Goal: Task Accomplishment & Management: Complete application form

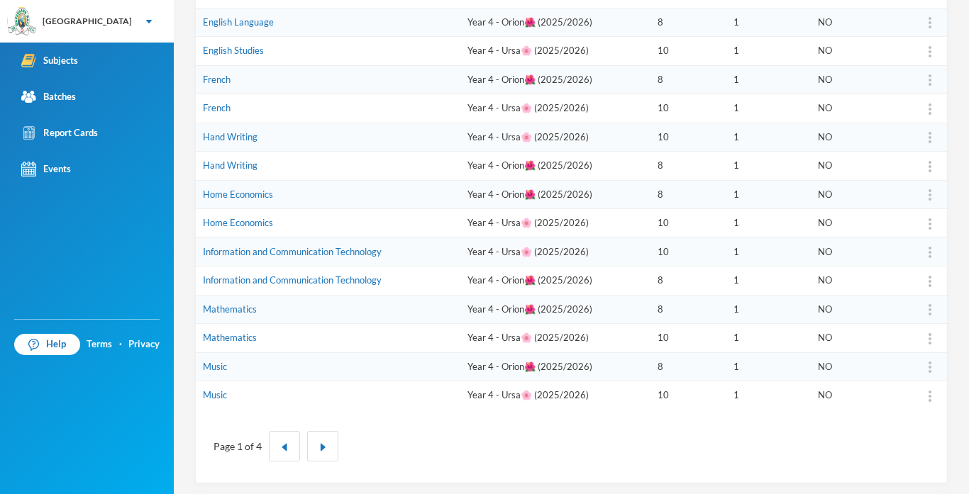
scroll to position [406, 0]
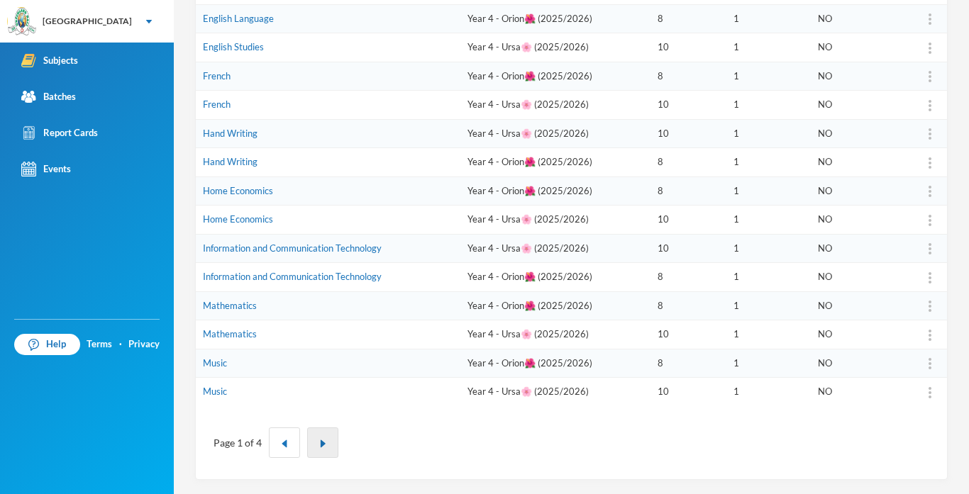
click at [325, 440] on img "button" at bounding box center [322, 444] width 9 height 9
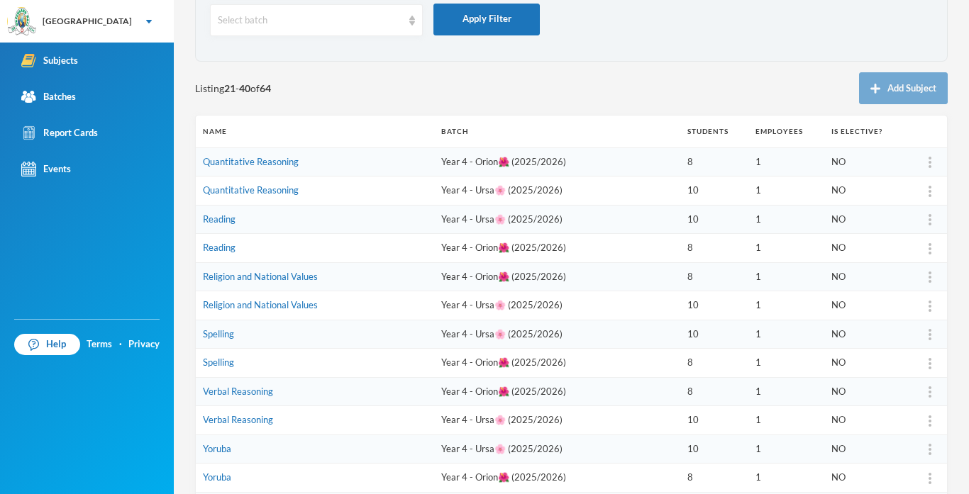
scroll to position [93, 0]
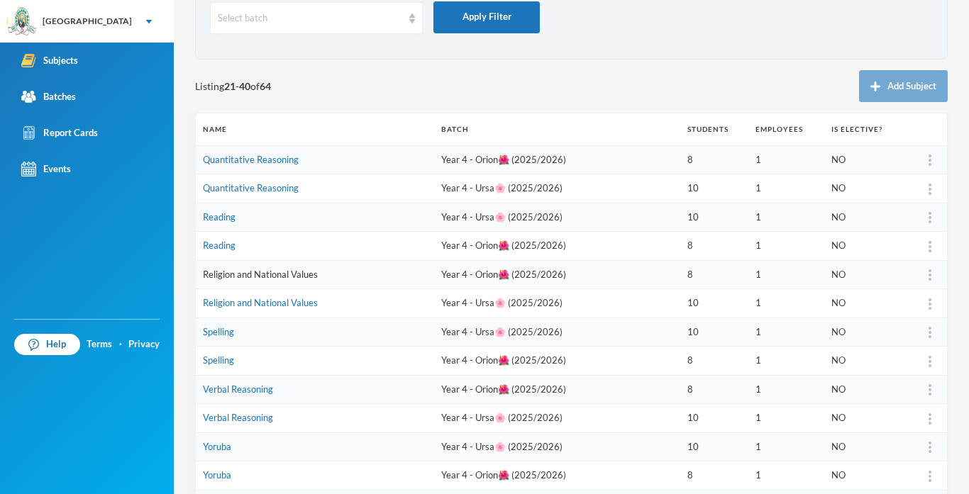
click at [266, 279] on link "Religion and National Values" at bounding box center [260, 274] width 115 height 11
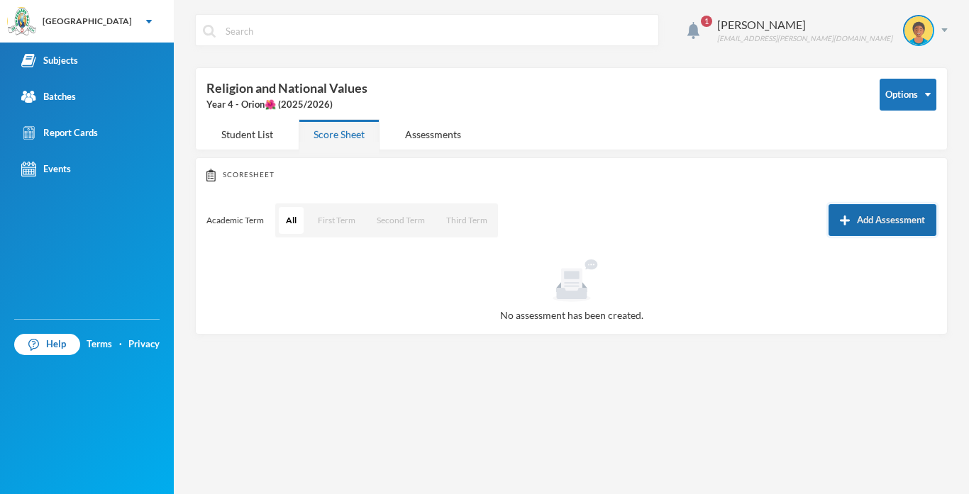
click at [870, 227] on button "Add Assessment" at bounding box center [882, 220] width 108 height 32
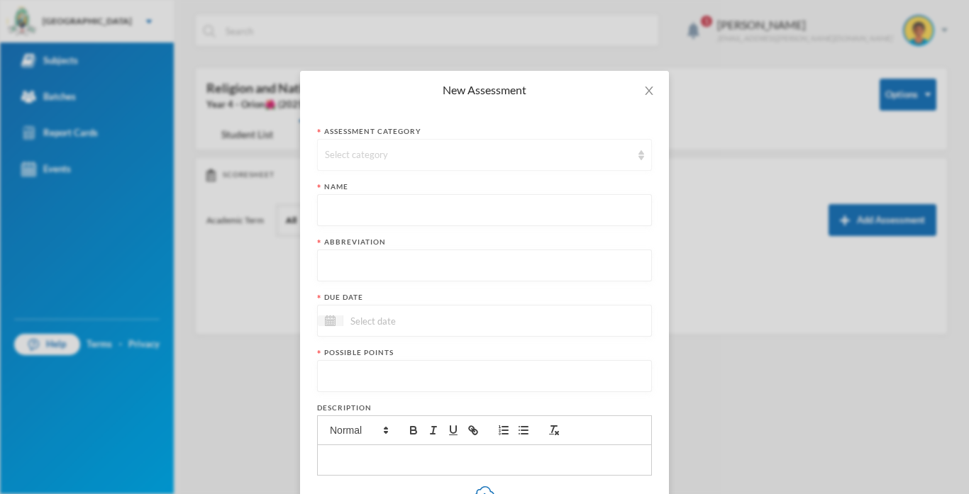
click at [516, 158] on div "Select category" at bounding box center [478, 155] width 306 height 14
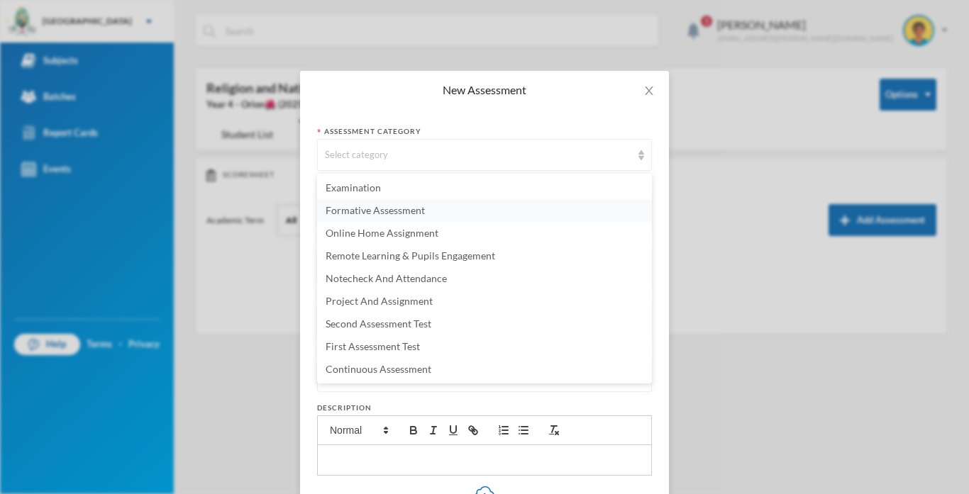
click at [417, 216] on span "Formative Assessment" at bounding box center [374, 210] width 99 height 12
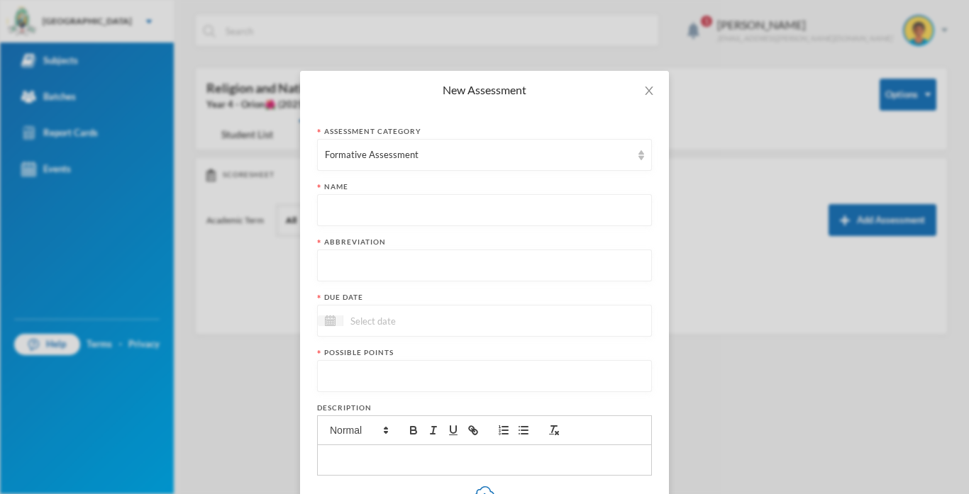
click at [416, 201] on input "text" at bounding box center [484, 211] width 319 height 32
type input "Formative Assessment"
click at [387, 271] on input "text" at bounding box center [484, 266] width 319 height 32
type input "F.A"
click at [405, 328] on input at bounding box center [402, 321] width 119 height 16
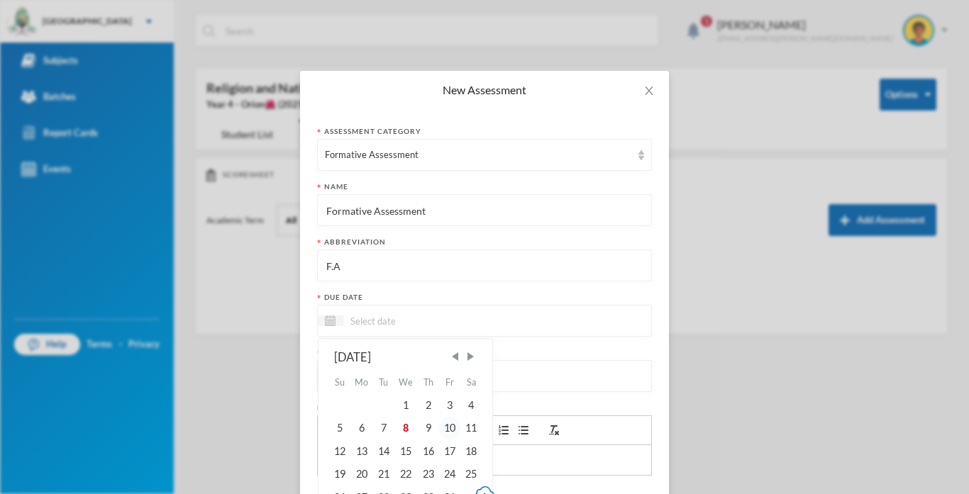
click at [449, 430] on div "10" at bounding box center [449, 428] width 21 height 23
type input "[DATE]"
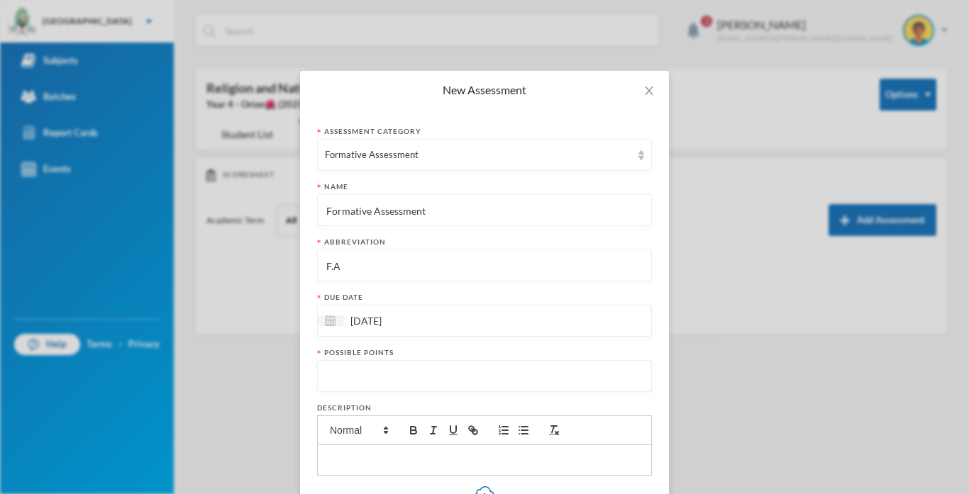
click at [369, 378] on input "number" at bounding box center [484, 377] width 319 height 32
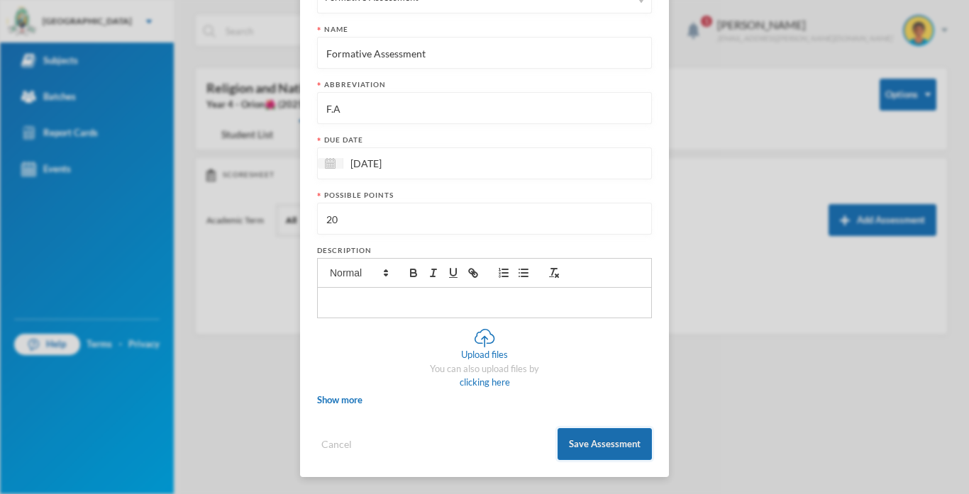
type input "20"
click at [567, 435] on button "Save Assessment" at bounding box center [604, 444] width 94 height 32
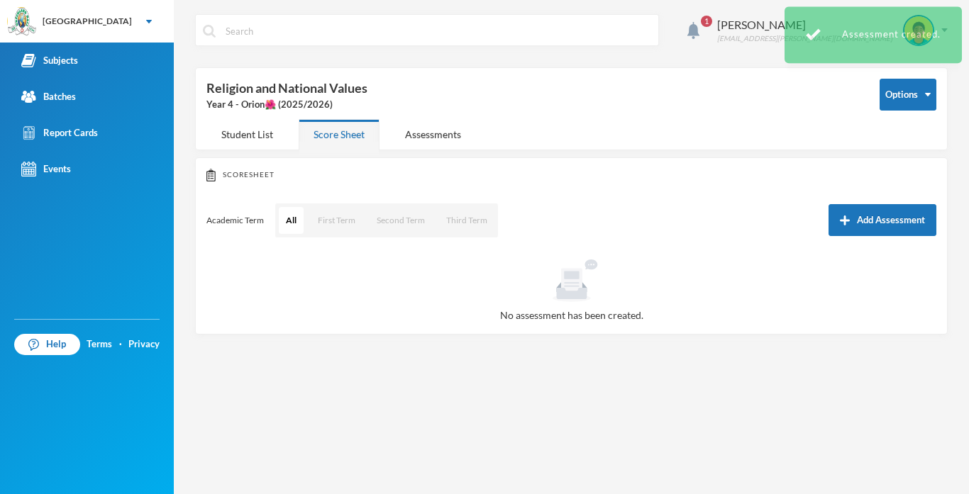
scroll to position [87, 0]
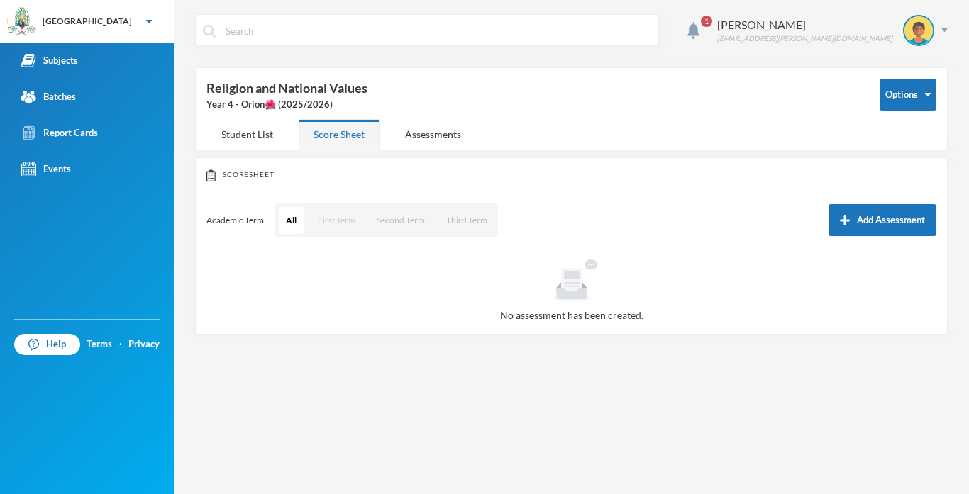
click at [337, 223] on button "First Term" at bounding box center [337, 220] width 52 height 27
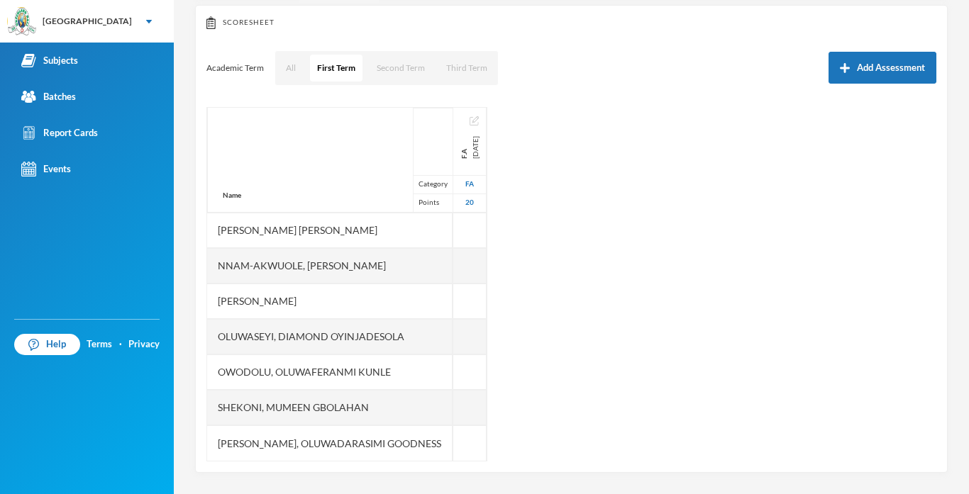
scroll to position [0, 0]
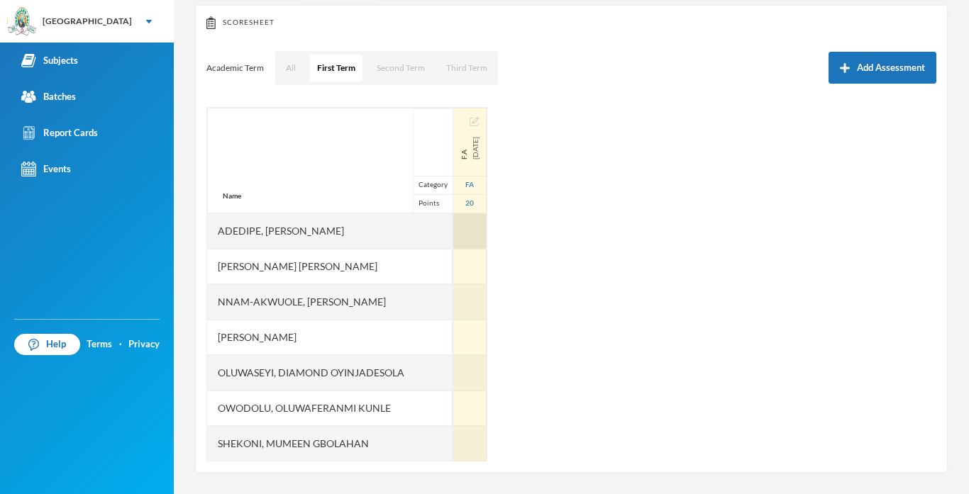
click at [472, 237] on div at bounding box center [469, 230] width 33 height 35
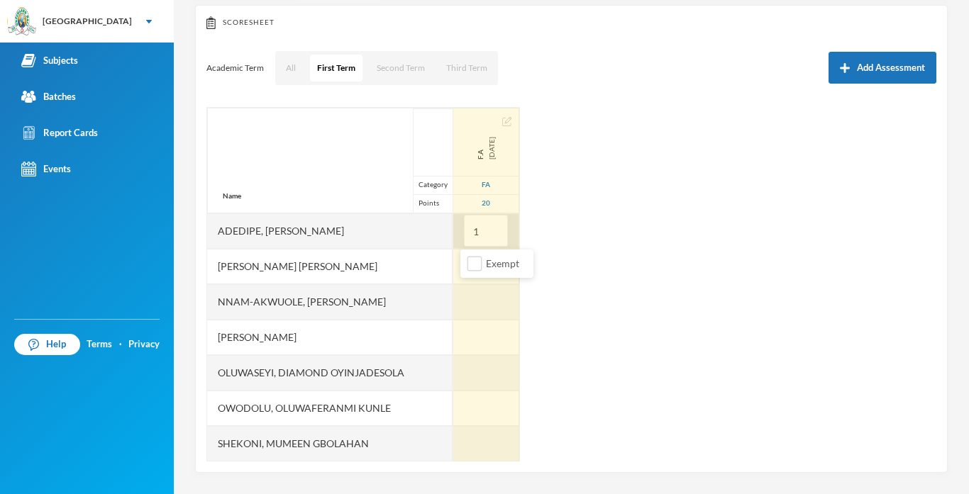
type input "15"
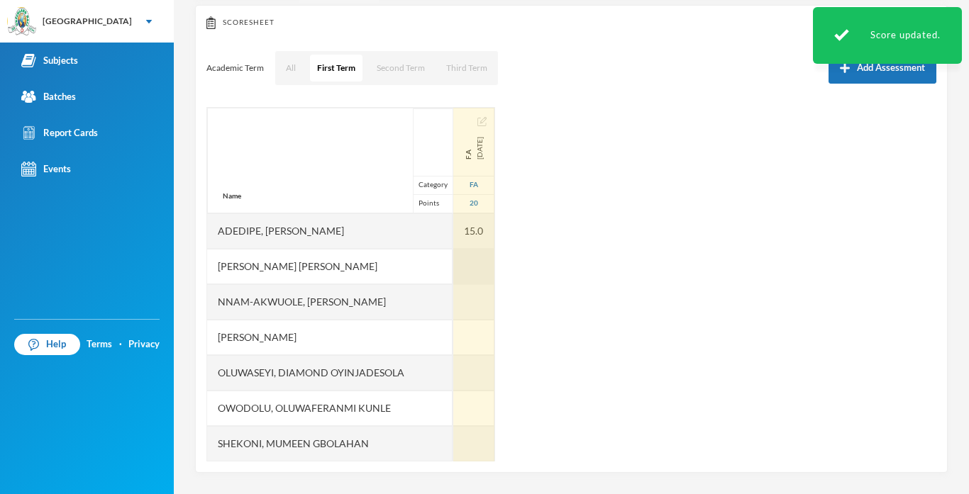
click at [476, 271] on div at bounding box center [473, 266] width 41 height 35
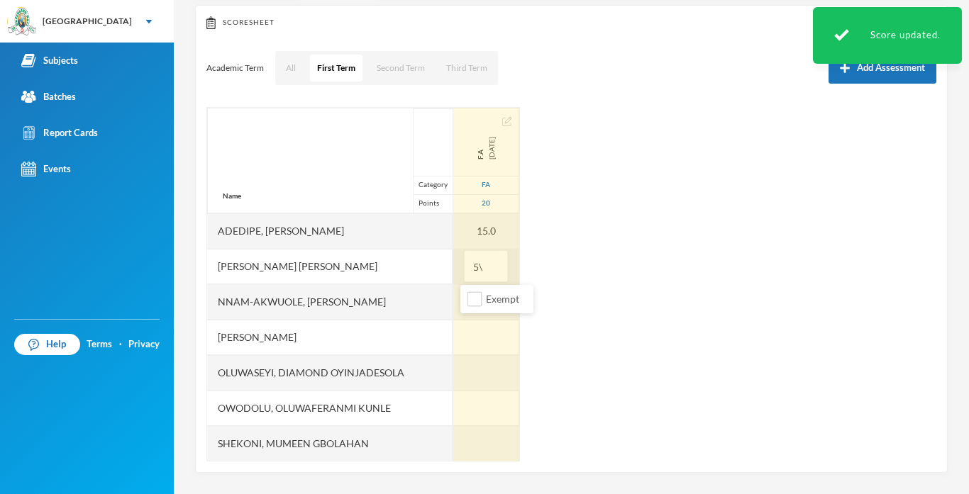
type input "5"
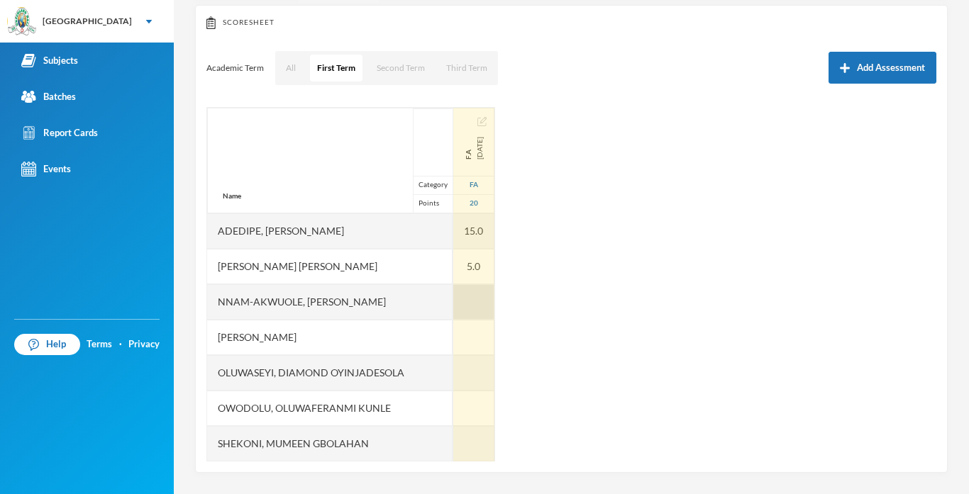
click at [457, 311] on div at bounding box center [473, 301] width 41 height 35
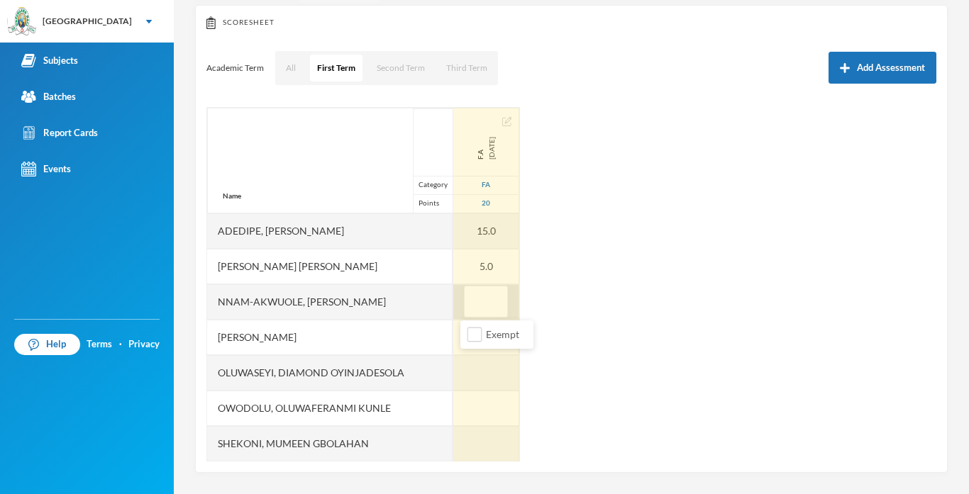
type input "6"
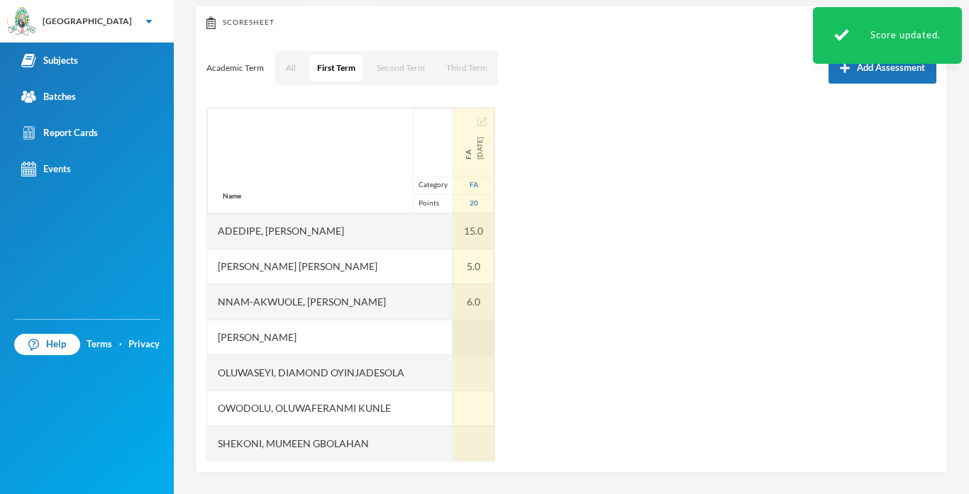
click at [465, 333] on div at bounding box center [473, 337] width 41 height 35
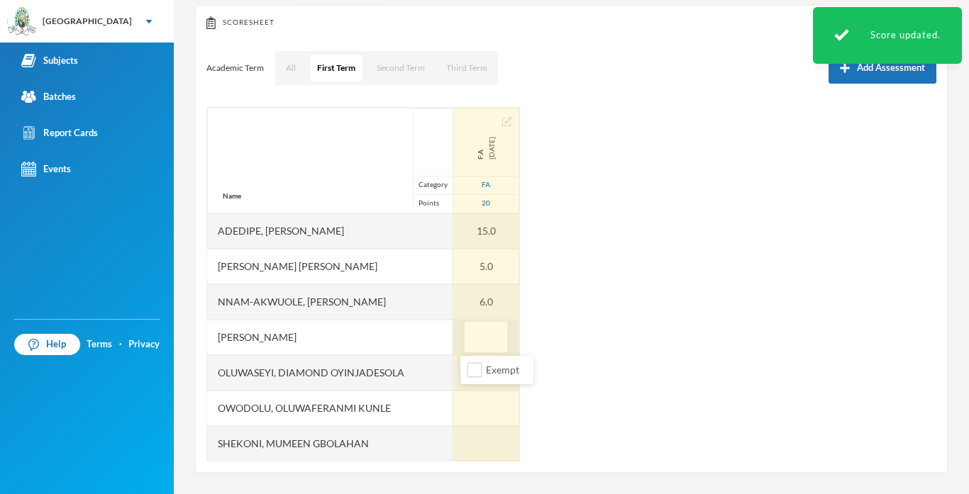
type input "5"
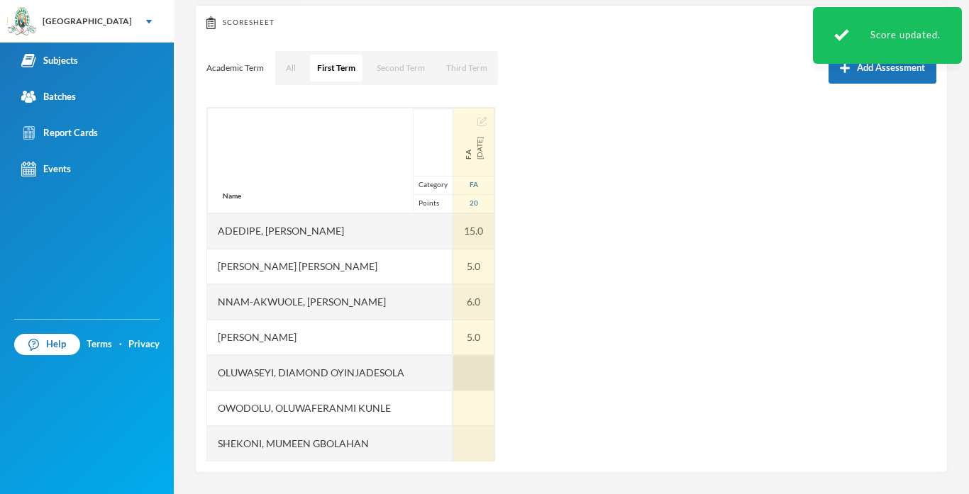
click at [464, 376] on div at bounding box center [473, 372] width 41 height 35
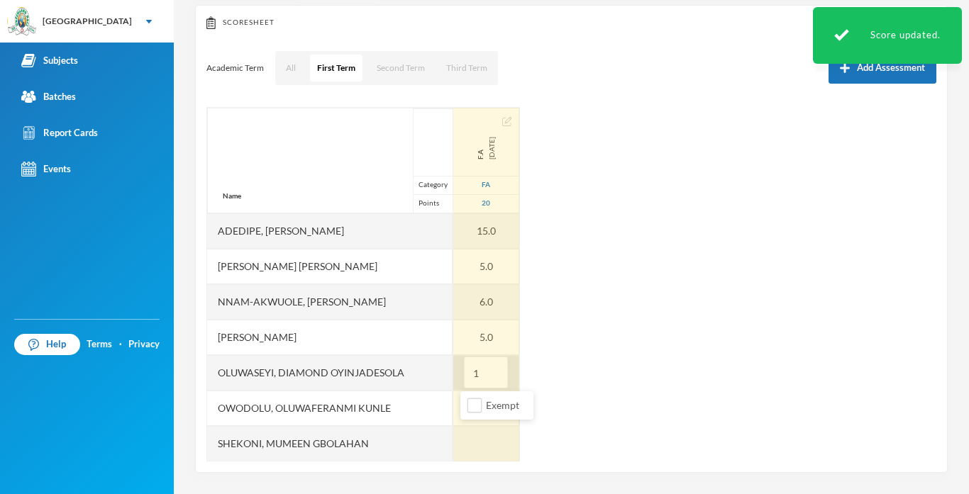
type input "16"
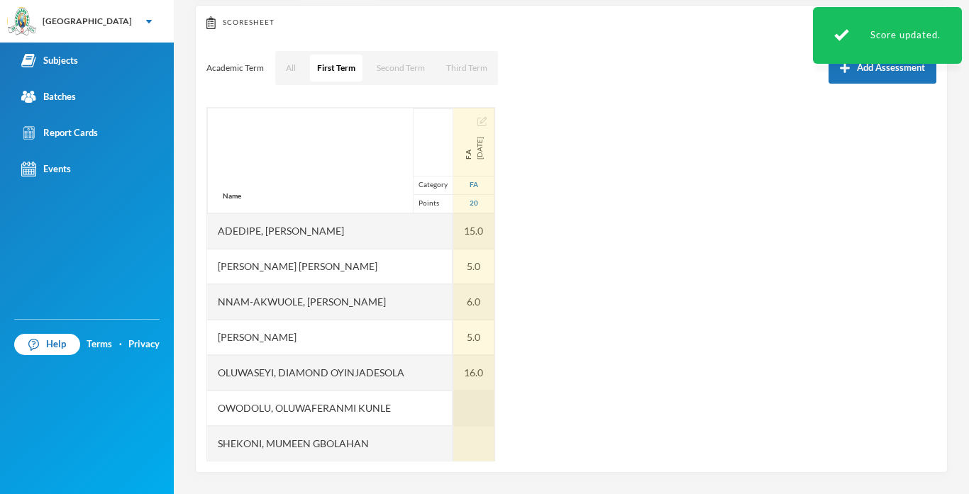
click at [469, 411] on div at bounding box center [473, 408] width 41 height 35
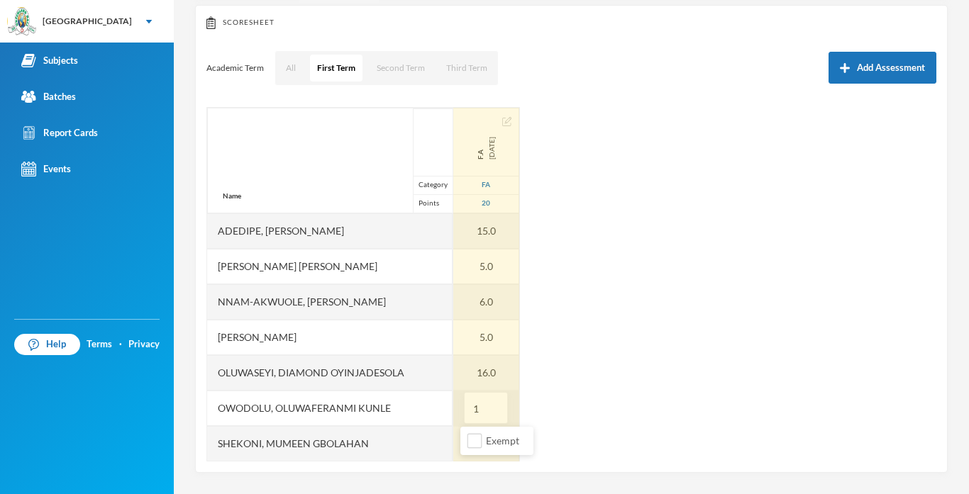
type input "10"
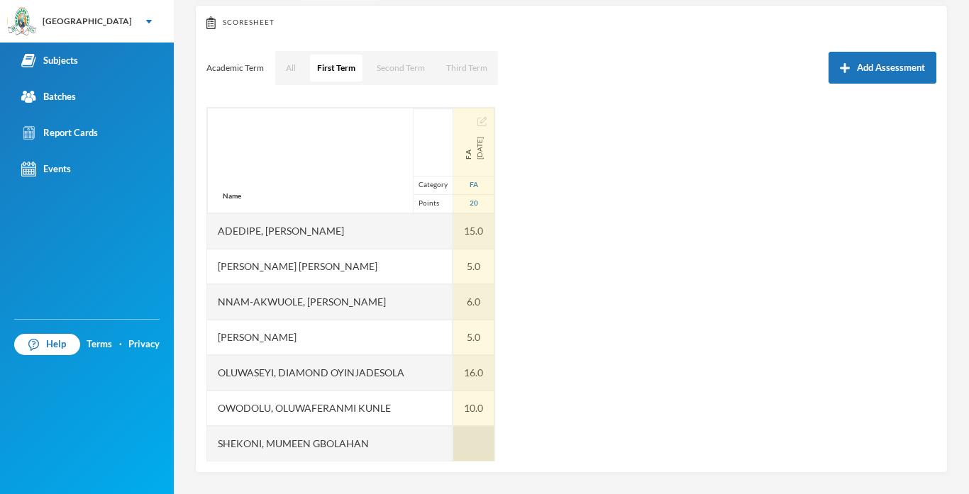
click at [469, 455] on div at bounding box center [473, 443] width 41 height 35
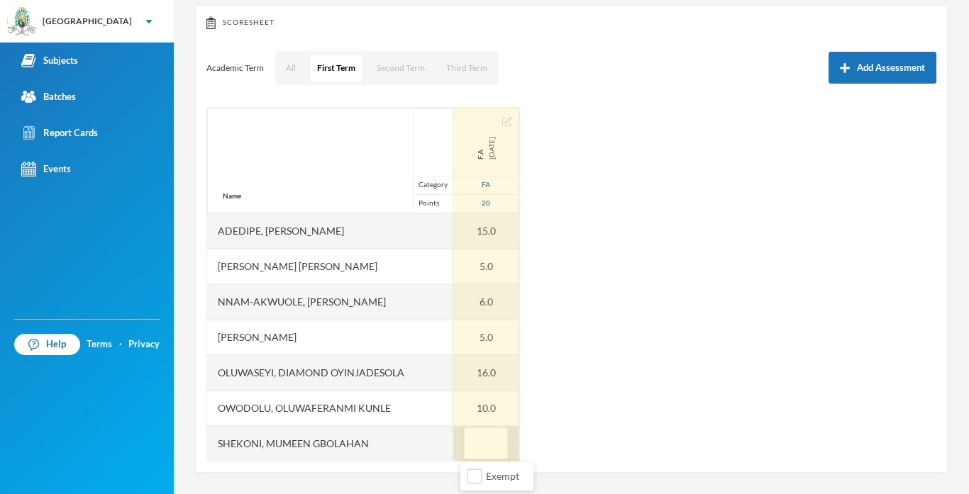
type input "9"
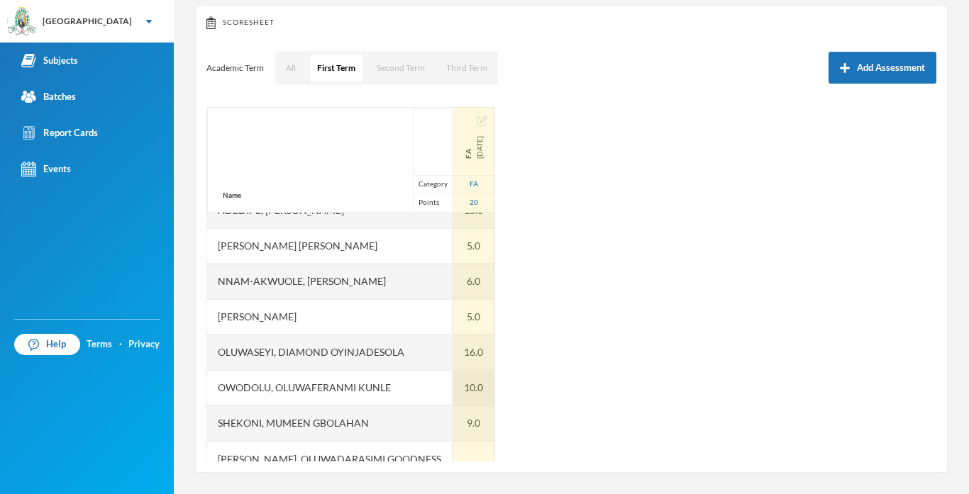
scroll to position [36, 0]
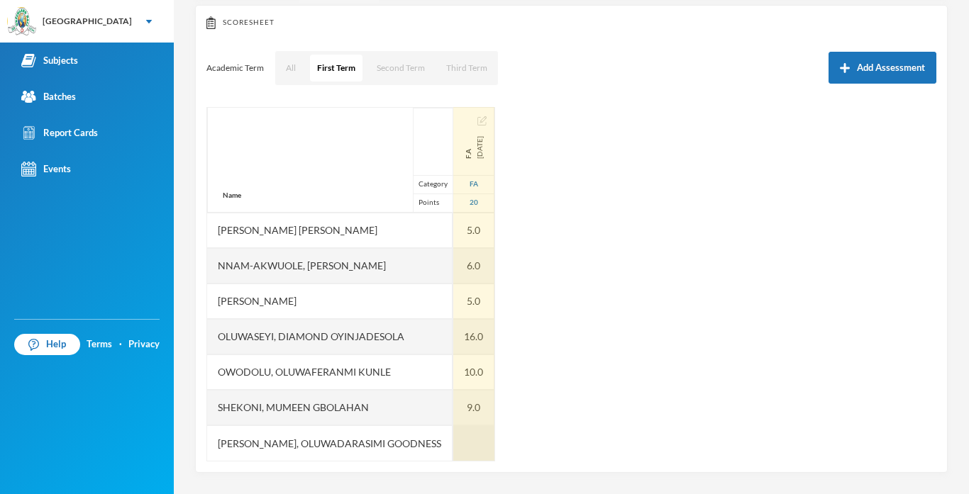
click at [477, 439] on div at bounding box center [473, 442] width 41 height 35
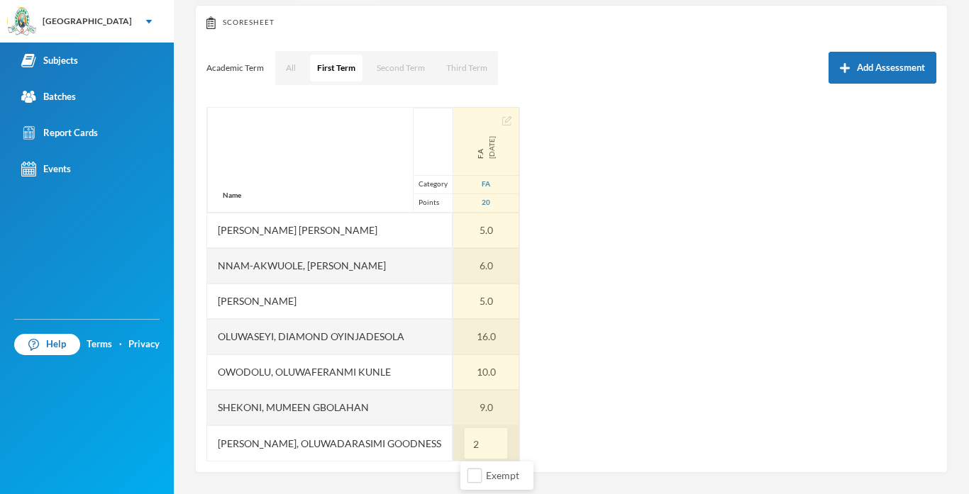
type input "20"
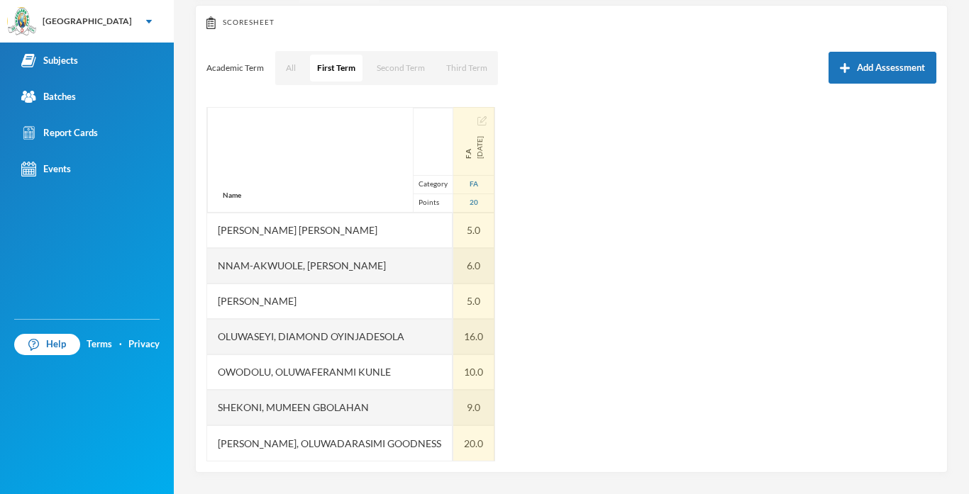
scroll to position [0, 0]
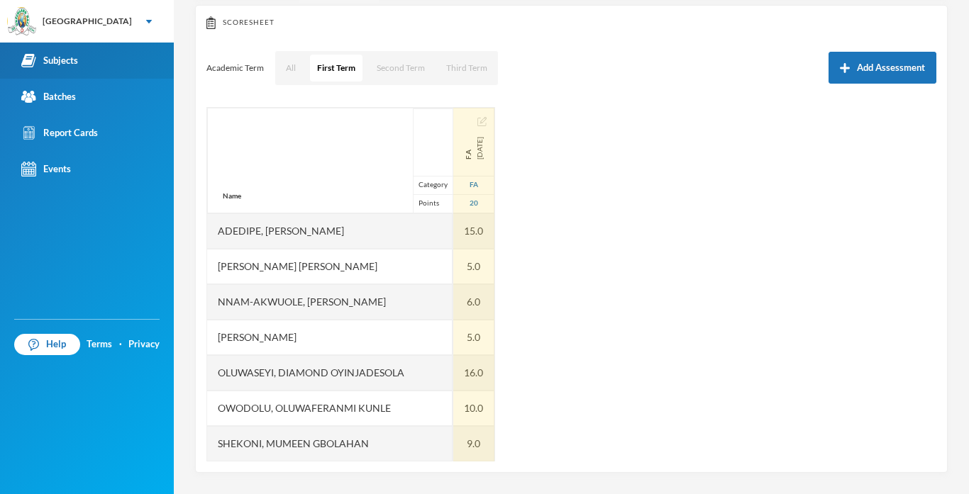
click at [60, 62] on div "Subjects" at bounding box center [49, 60] width 57 height 15
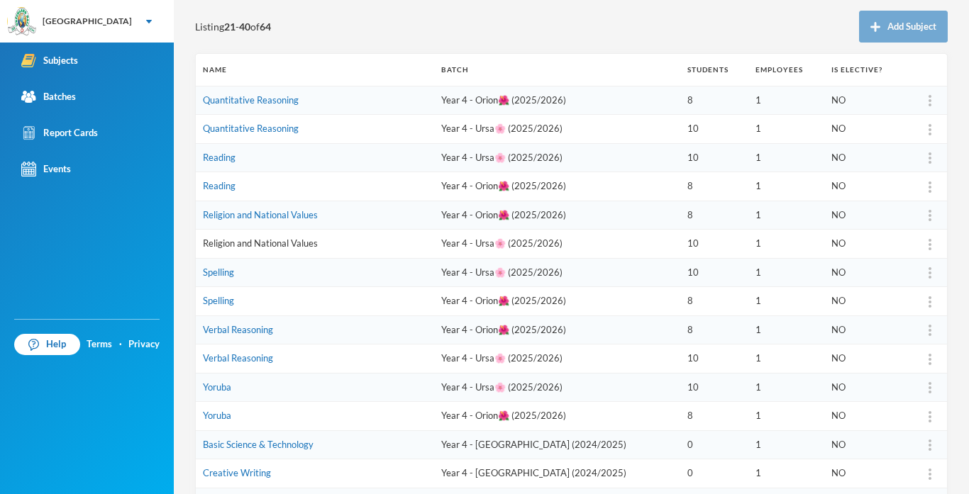
click at [284, 246] on link "Religion and National Values" at bounding box center [260, 243] width 115 height 11
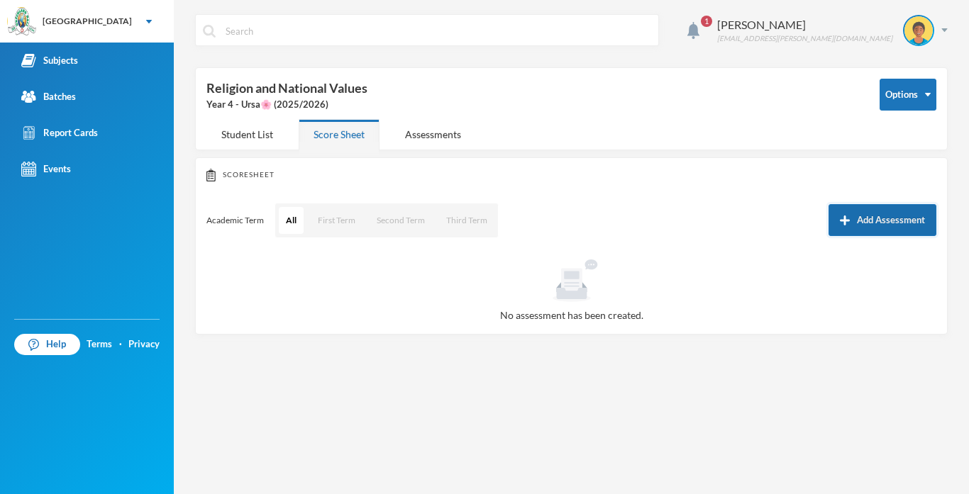
click at [889, 213] on button "Add Assessment" at bounding box center [882, 220] width 108 height 32
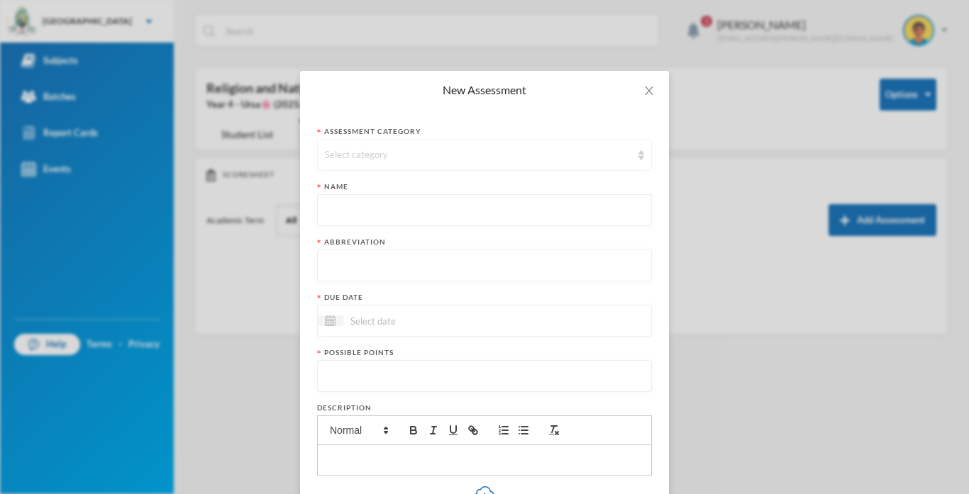
click at [559, 152] on div "Select category" at bounding box center [478, 155] width 306 height 14
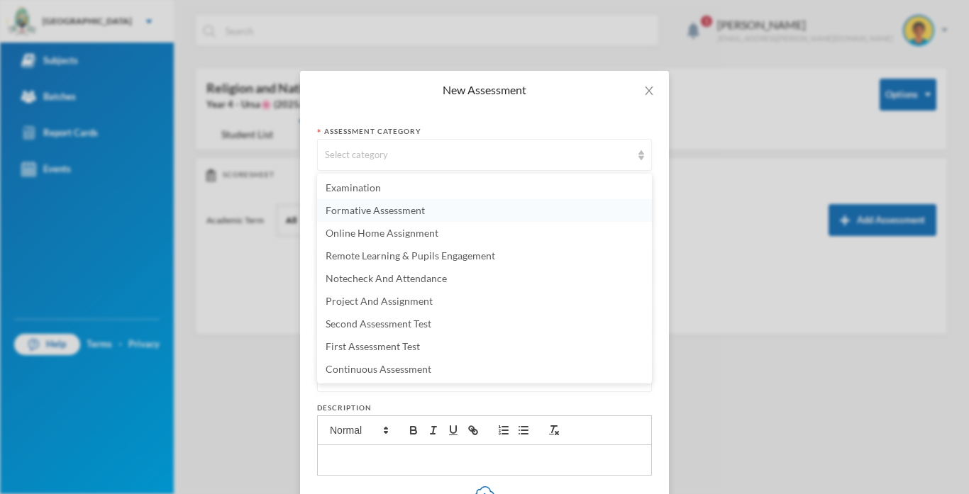
click at [354, 212] on span "Formative Assessment" at bounding box center [374, 210] width 99 height 12
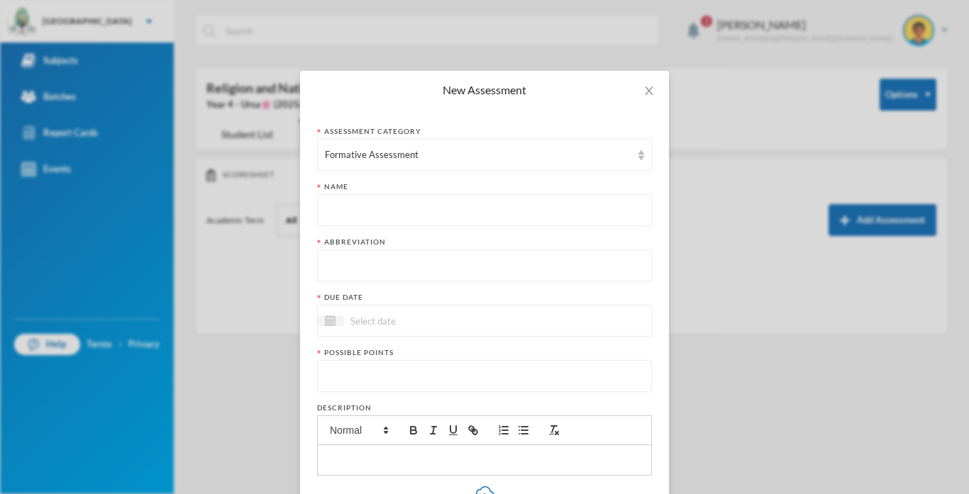
click at [354, 212] on input "text" at bounding box center [484, 211] width 319 height 32
type input "Formative Assessment"
click at [346, 257] on input "text" at bounding box center [484, 266] width 319 height 32
type input "F.A"
click at [367, 327] on input at bounding box center [402, 321] width 119 height 16
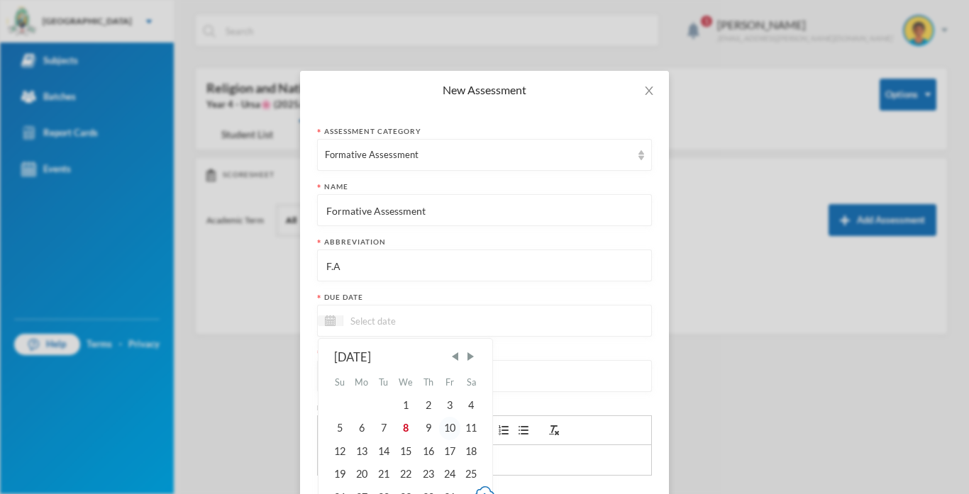
click at [450, 432] on div "10" at bounding box center [449, 428] width 21 height 23
type input "[DATE]"
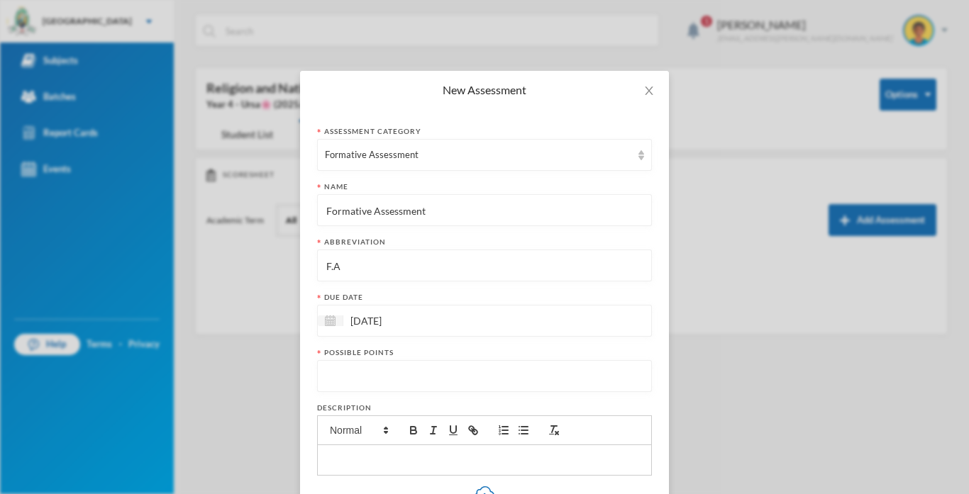
click at [414, 387] on input "number" at bounding box center [484, 377] width 319 height 32
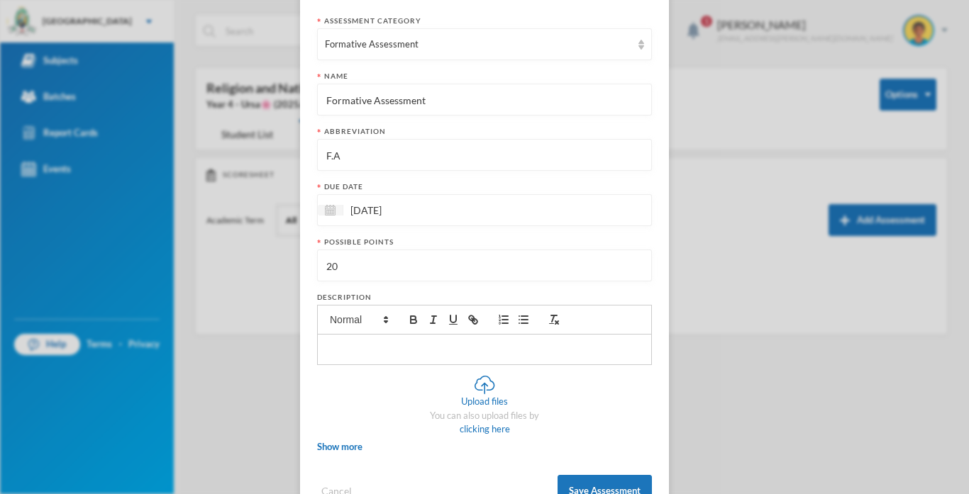
scroll to position [157, 0]
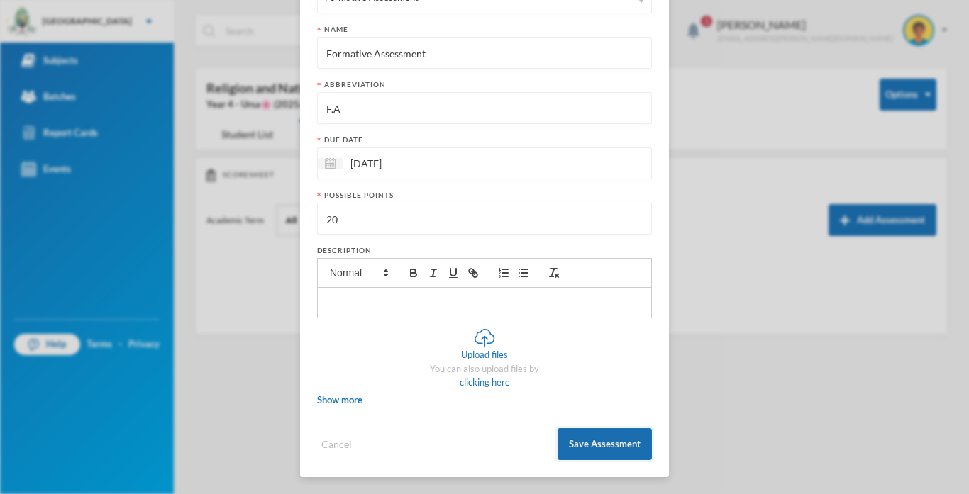
type input "20"
click at [581, 441] on button "Save Assessment" at bounding box center [604, 444] width 94 height 32
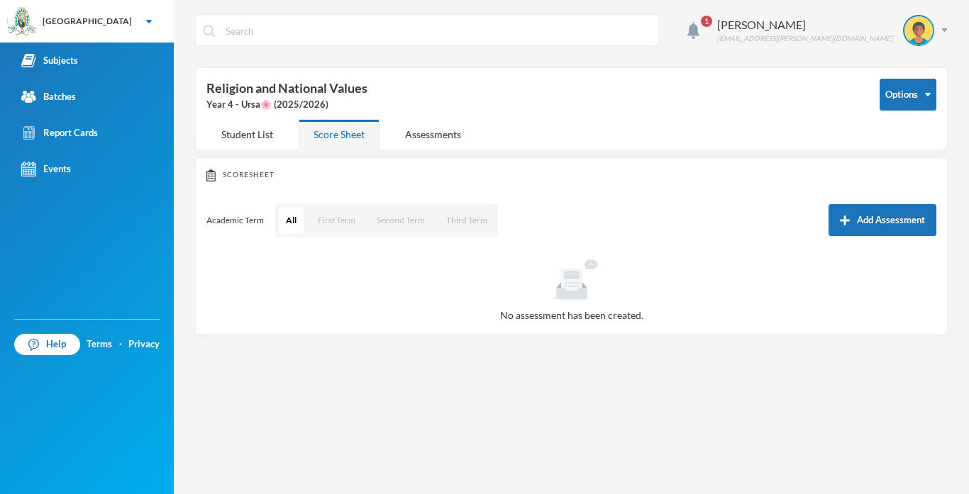
scroll to position [87, 0]
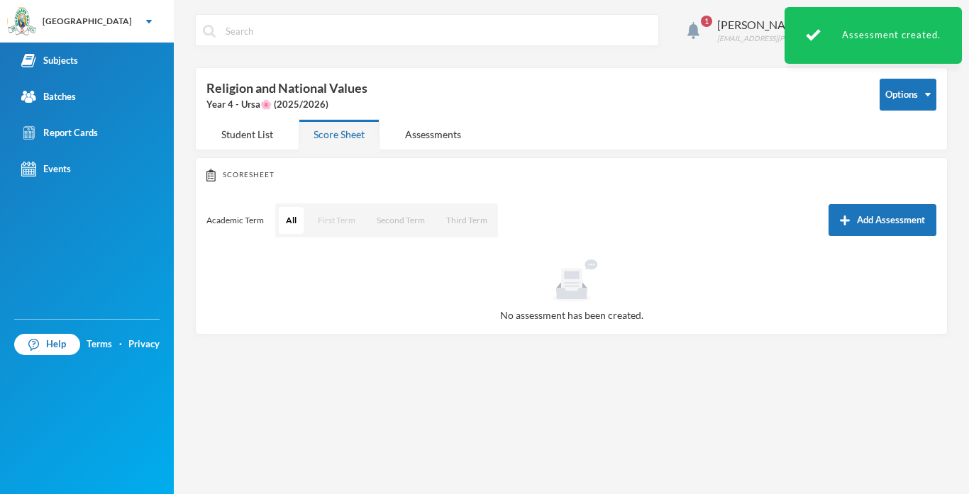
click at [334, 220] on button "First Term" at bounding box center [337, 220] width 52 height 27
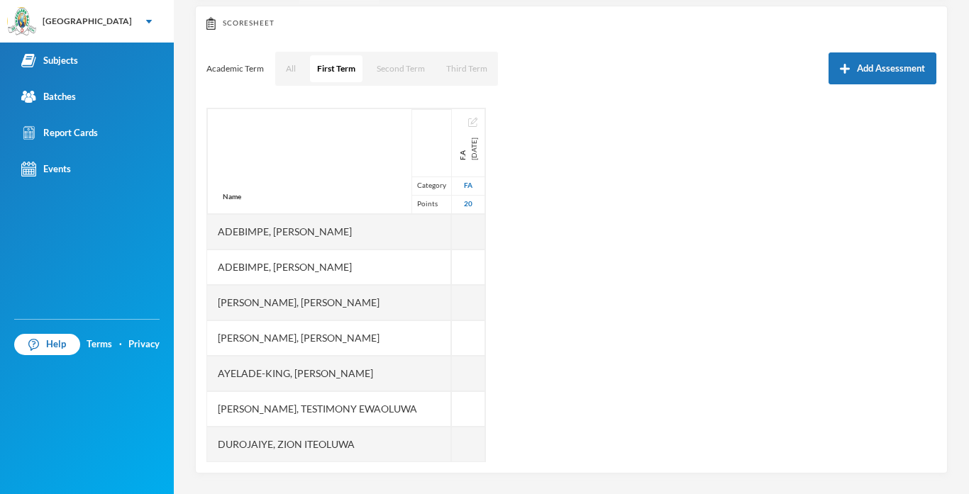
scroll to position [152, 0]
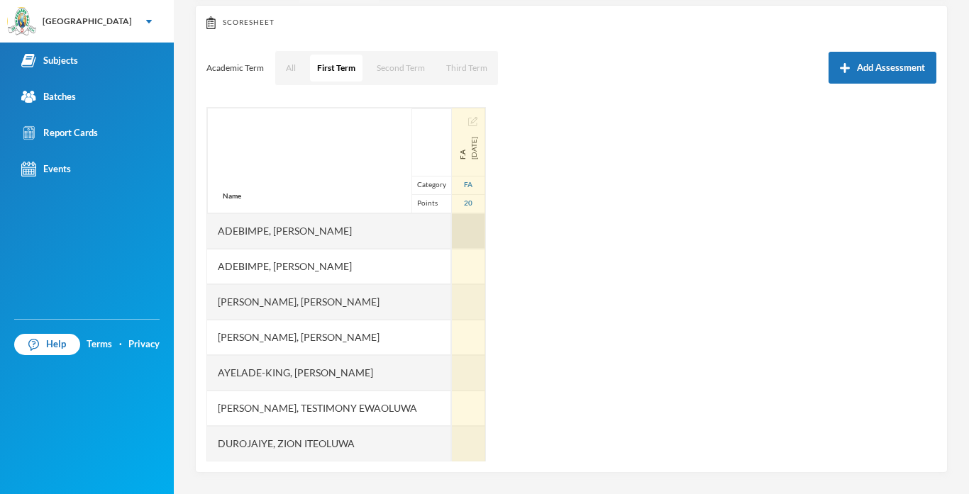
click at [479, 218] on div at bounding box center [468, 230] width 33 height 35
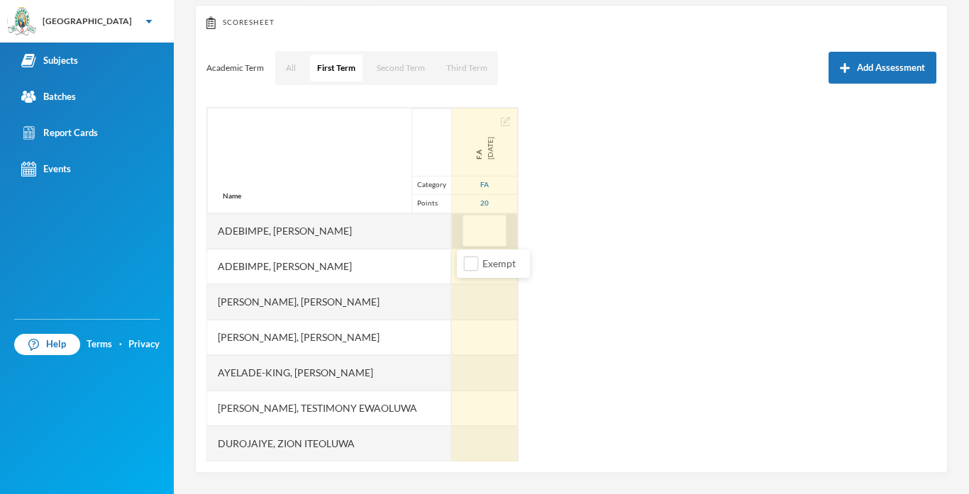
type input "7"
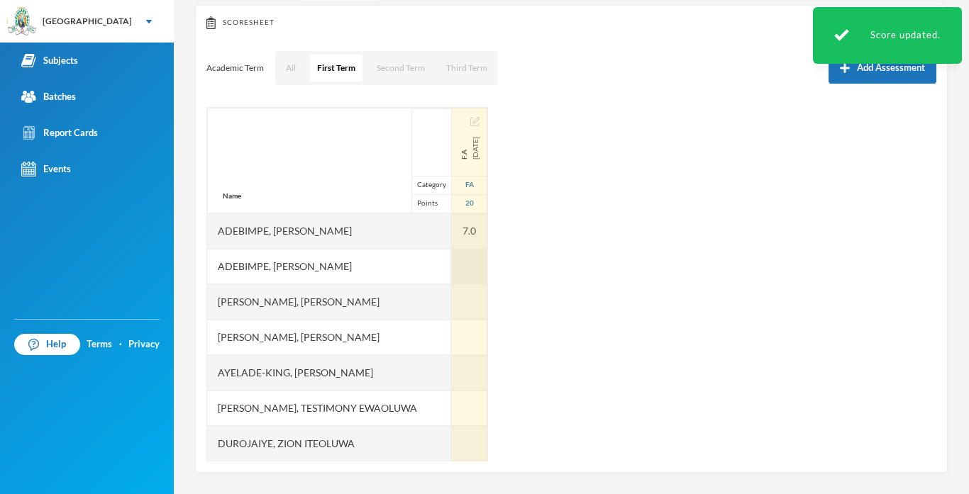
click at [484, 260] on div at bounding box center [469, 266] width 35 height 35
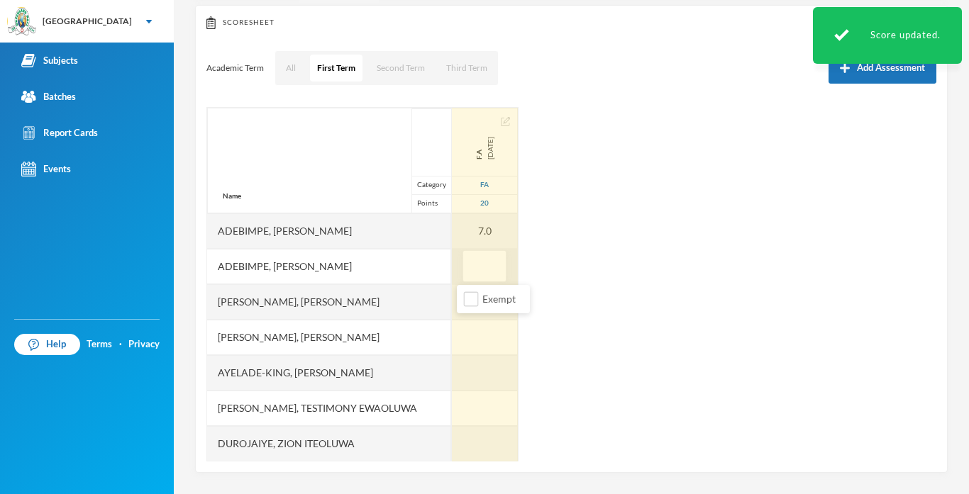
type input "9"
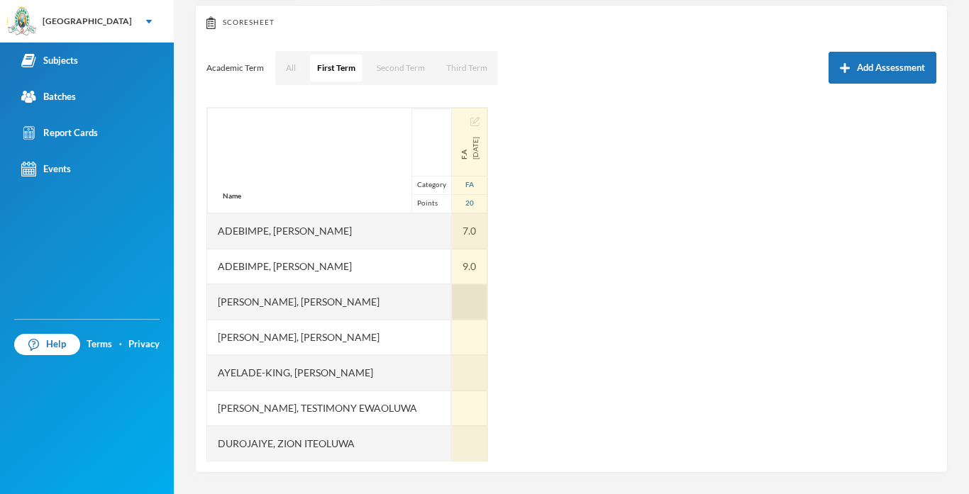
click at [456, 296] on div at bounding box center [469, 301] width 35 height 35
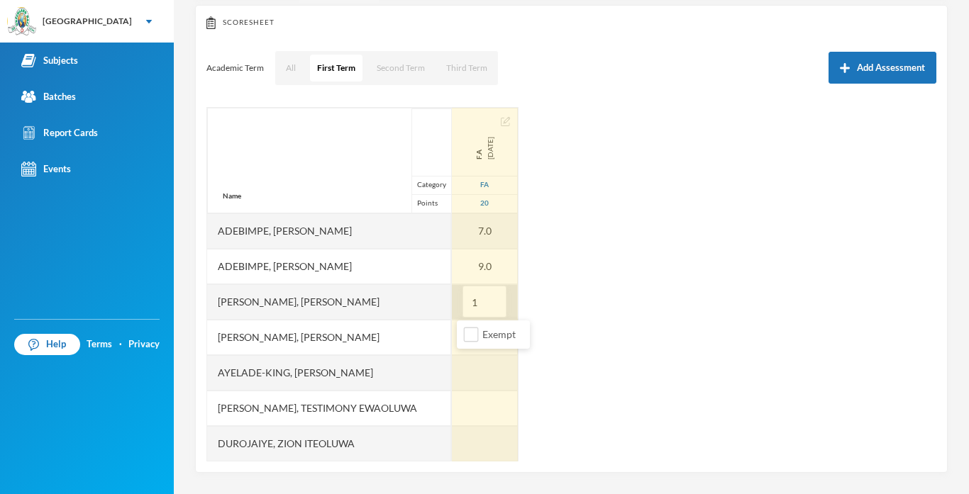
type input "10"
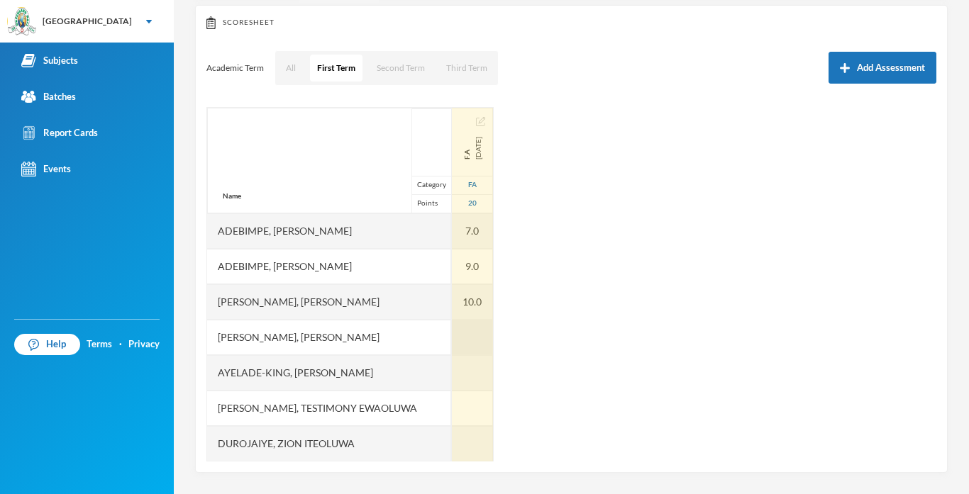
click at [480, 338] on div at bounding box center [472, 337] width 41 height 35
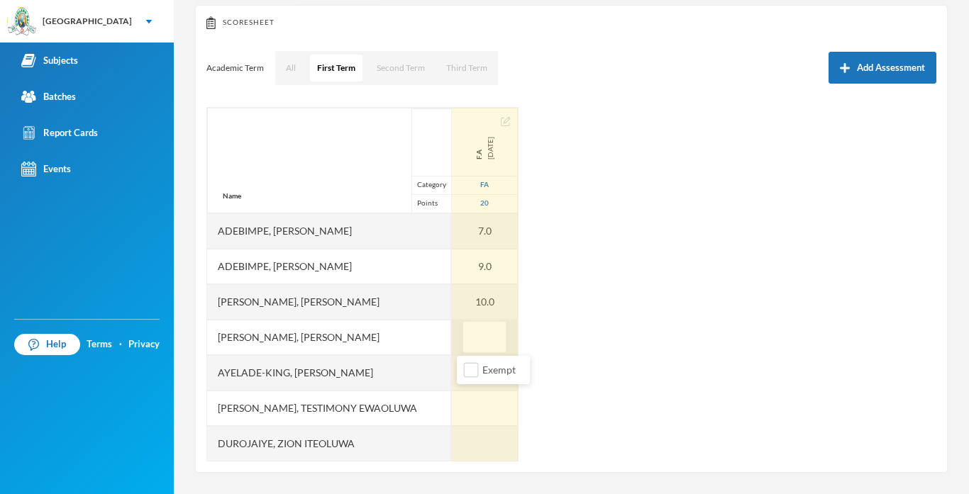
type input "5"
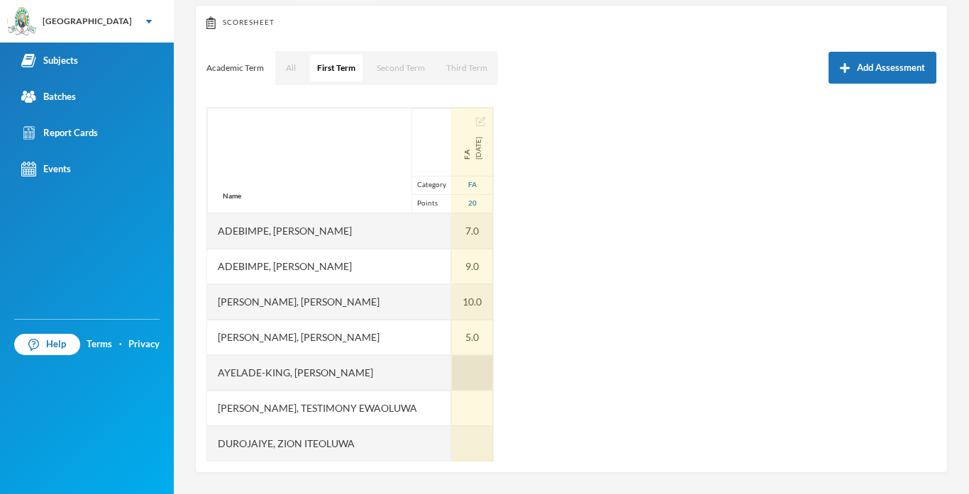
click at [464, 371] on div at bounding box center [472, 372] width 41 height 35
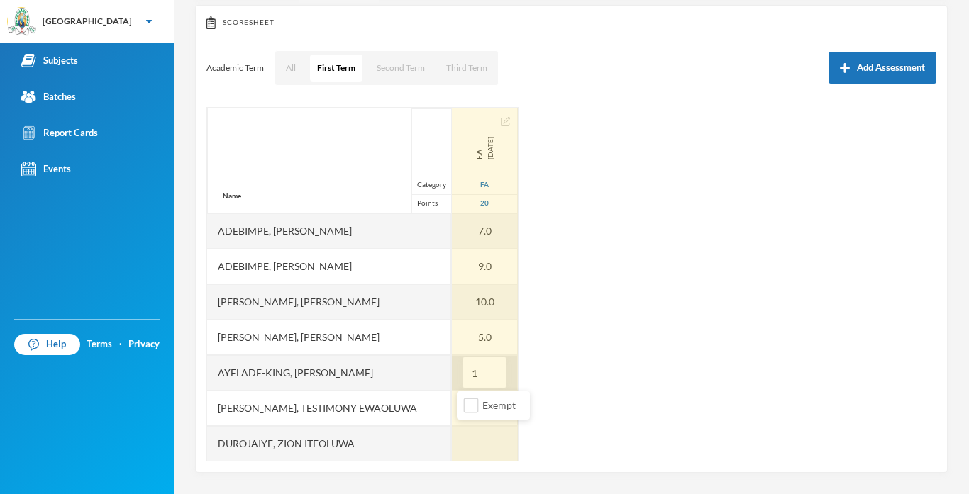
type input "13"
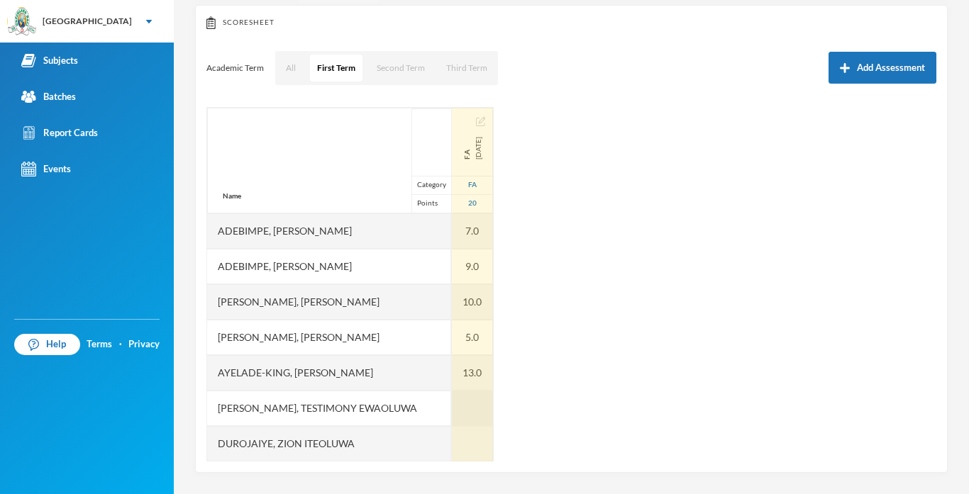
click at [472, 403] on div at bounding box center [472, 408] width 41 height 35
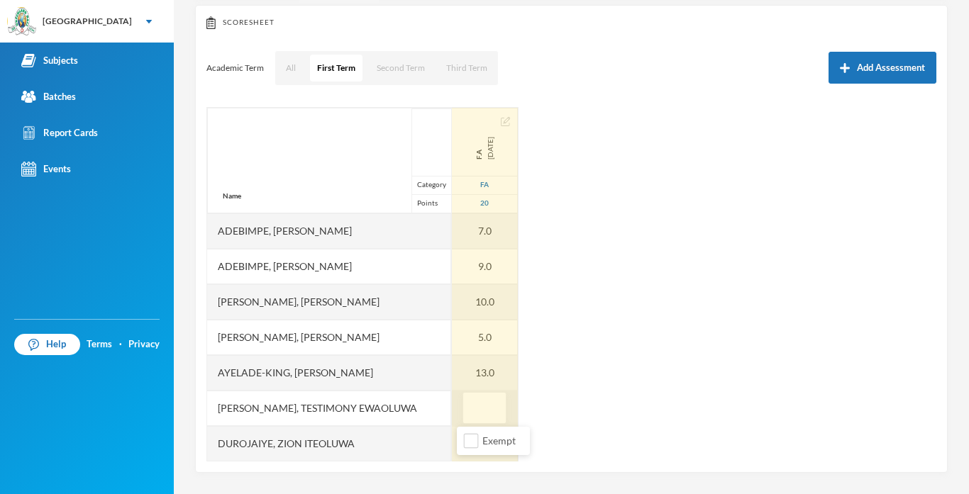
type input "5"
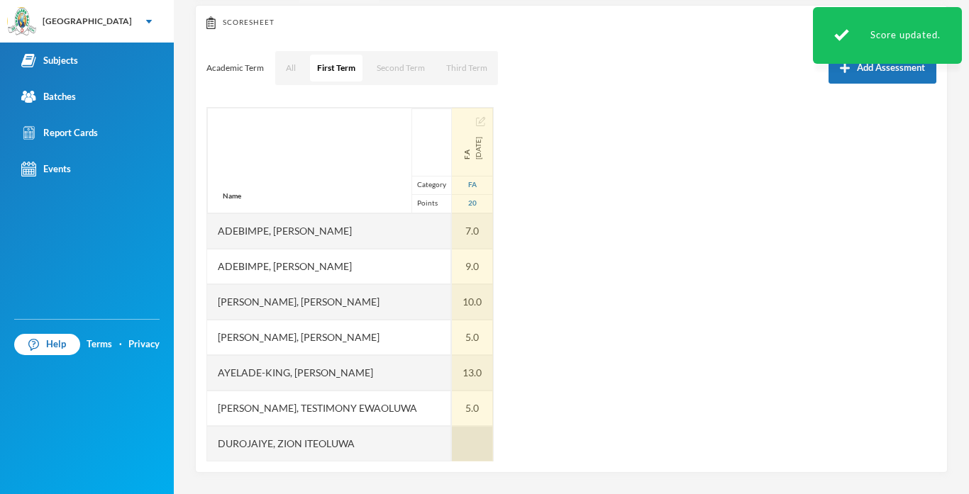
click at [459, 441] on div at bounding box center [472, 443] width 41 height 35
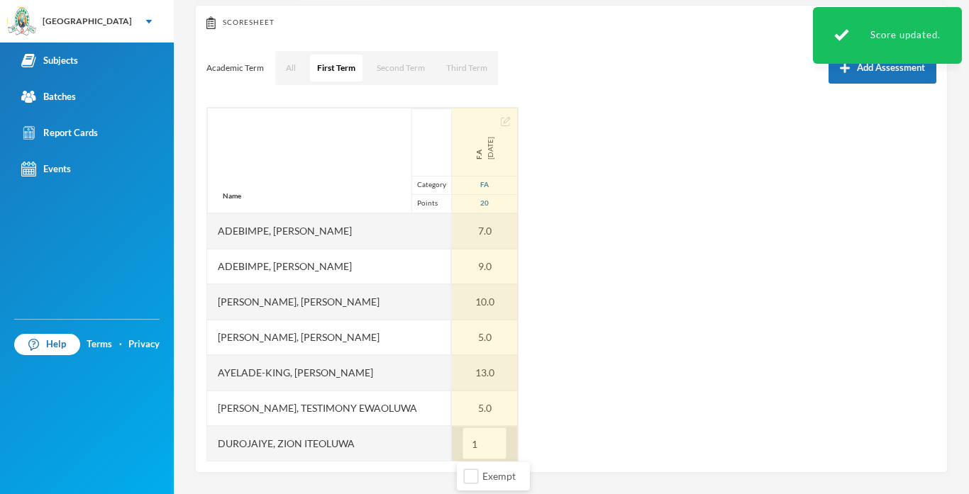
type input "10"
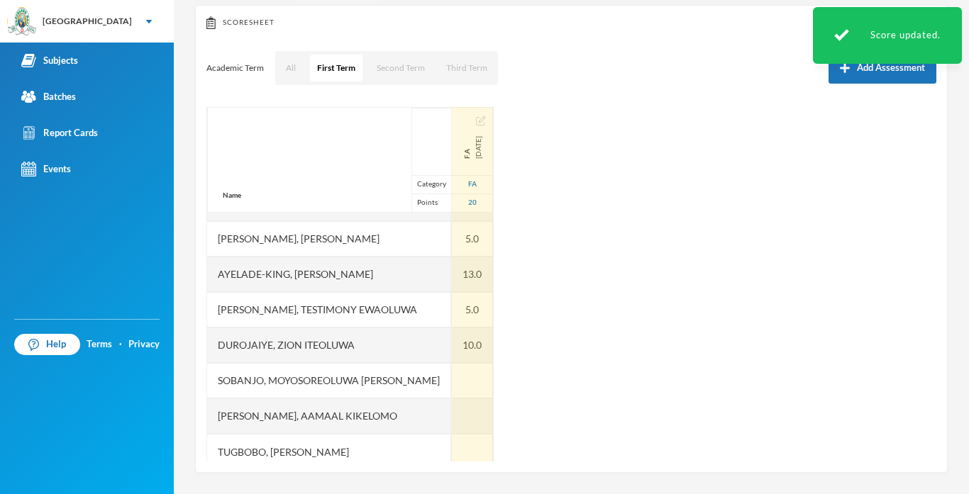
scroll to position [107, 0]
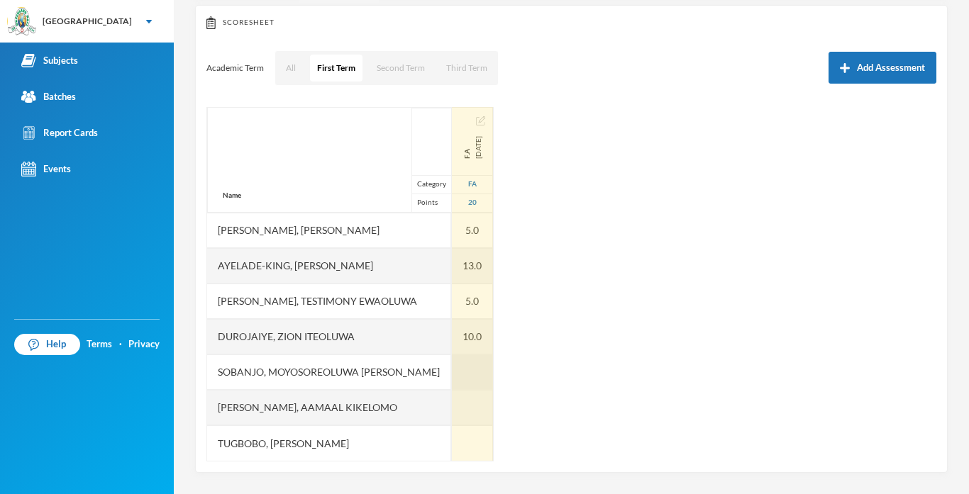
click at [459, 372] on div at bounding box center [472, 372] width 41 height 35
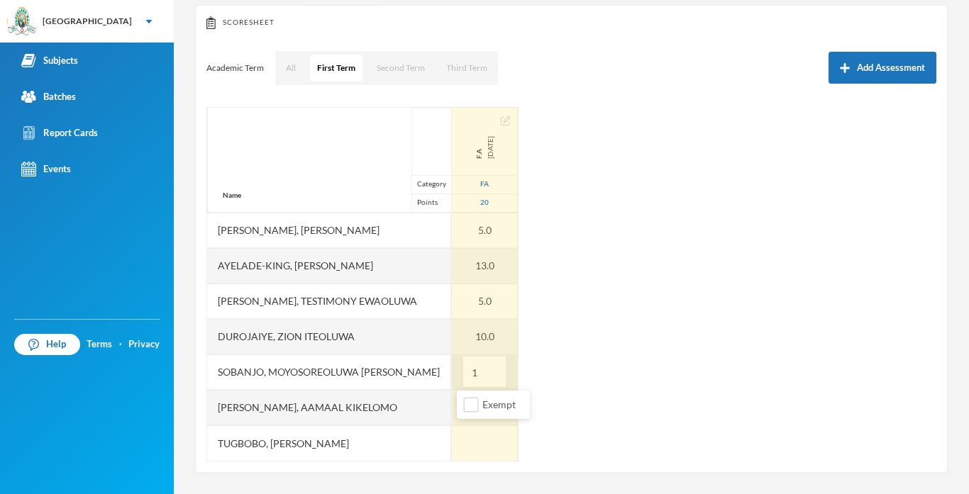
type input "16"
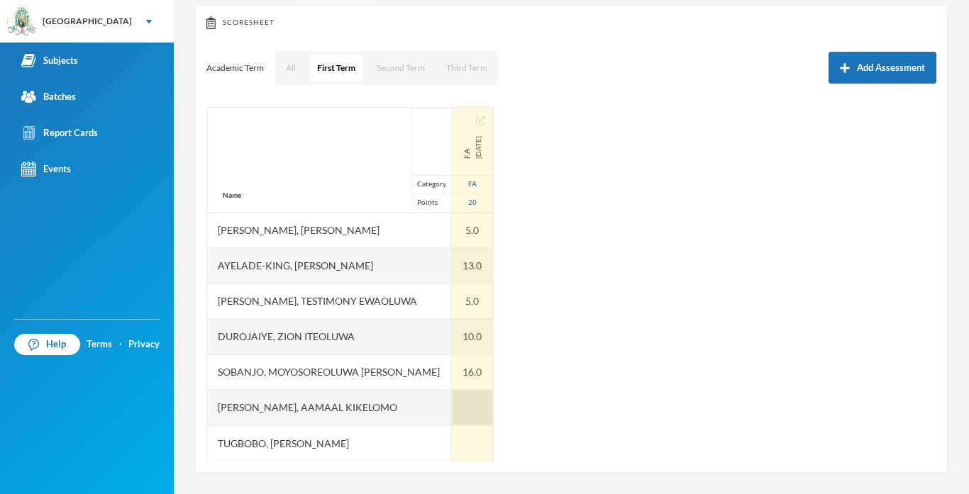
click at [473, 396] on div at bounding box center [472, 407] width 41 height 35
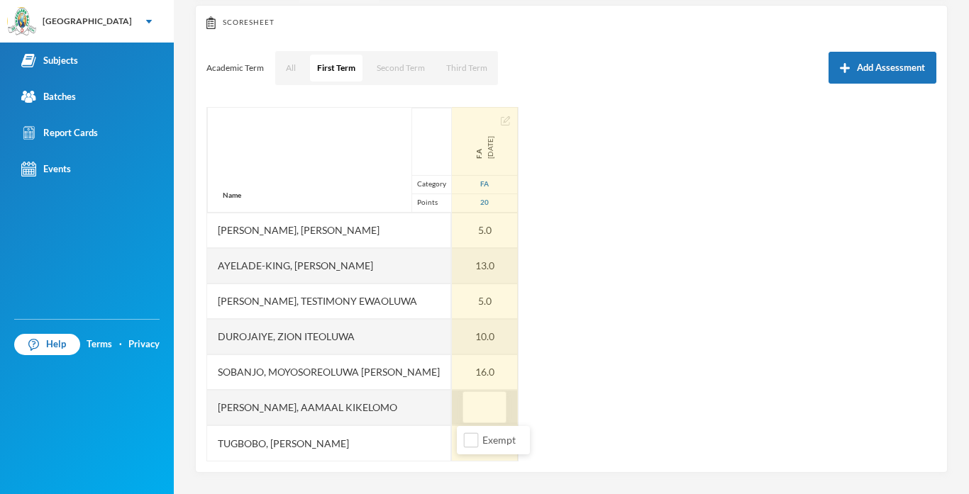
type input "7"
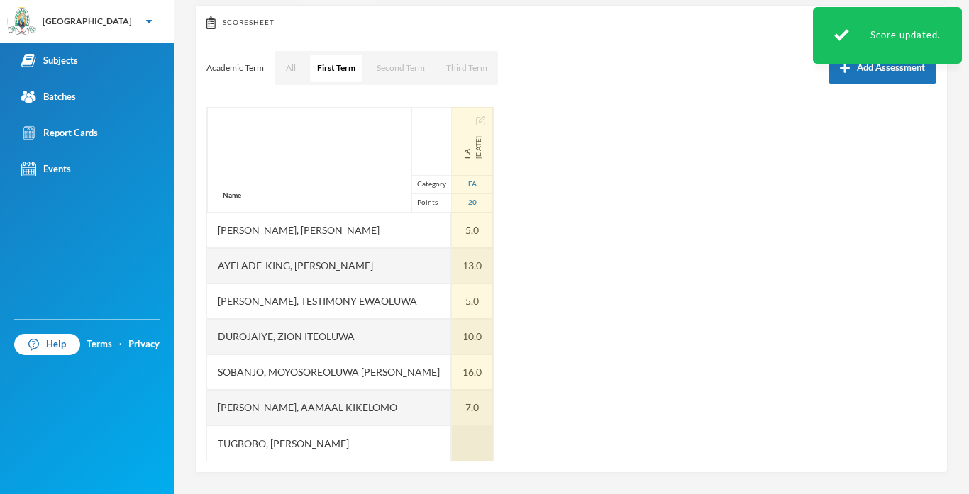
click at [472, 439] on div at bounding box center [472, 442] width 41 height 35
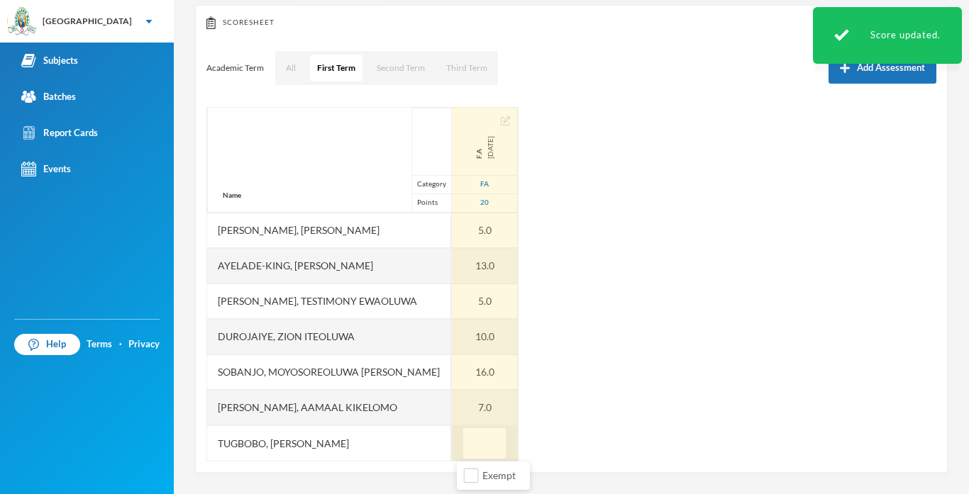
type input "9"
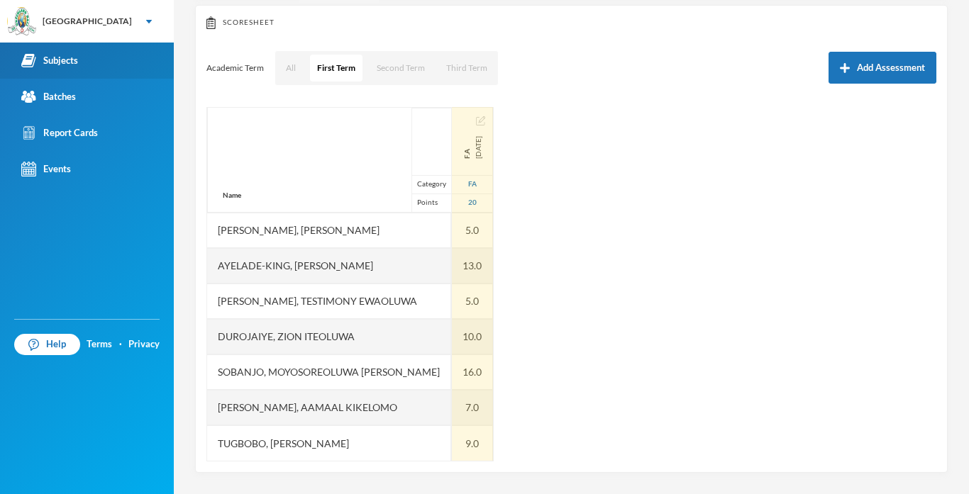
click at [50, 67] on div "Subjects" at bounding box center [49, 60] width 57 height 15
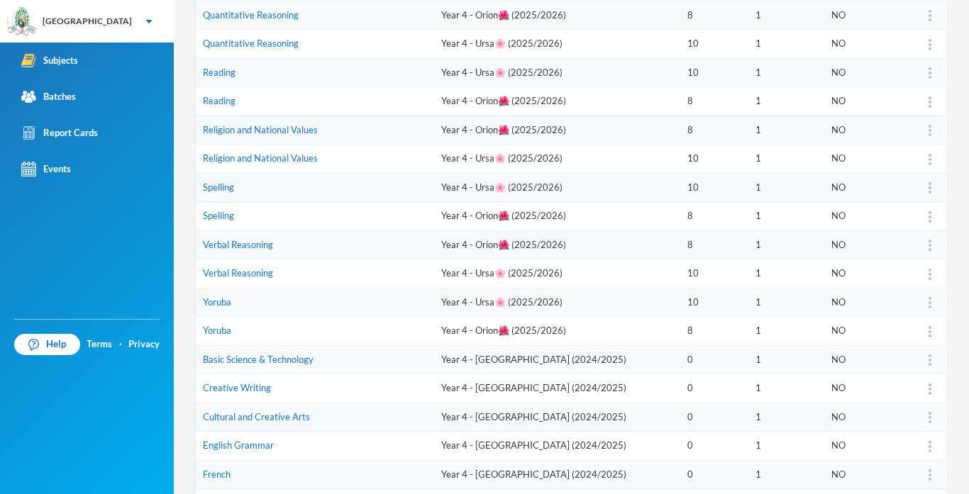
scroll to position [406, 0]
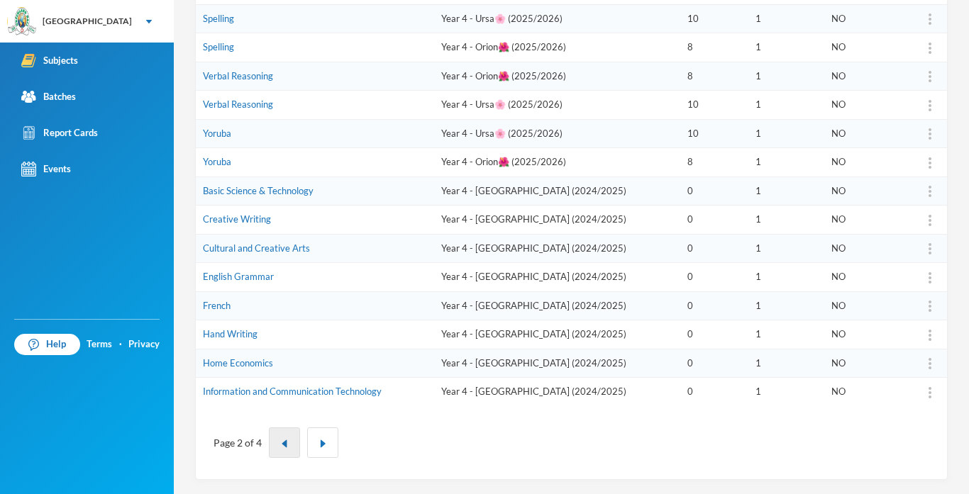
click at [278, 445] on button "button" at bounding box center [284, 443] width 31 height 30
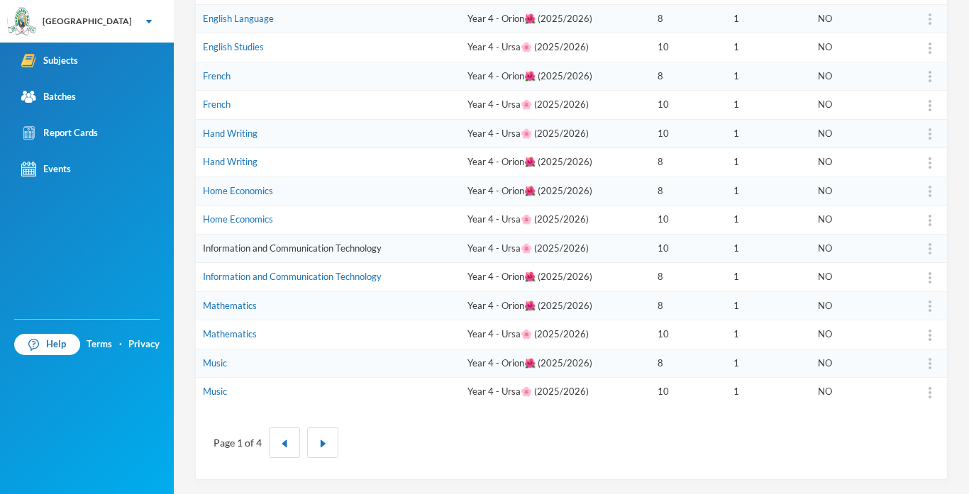
click at [313, 252] on link "Information and Communication Technology" at bounding box center [292, 248] width 179 height 11
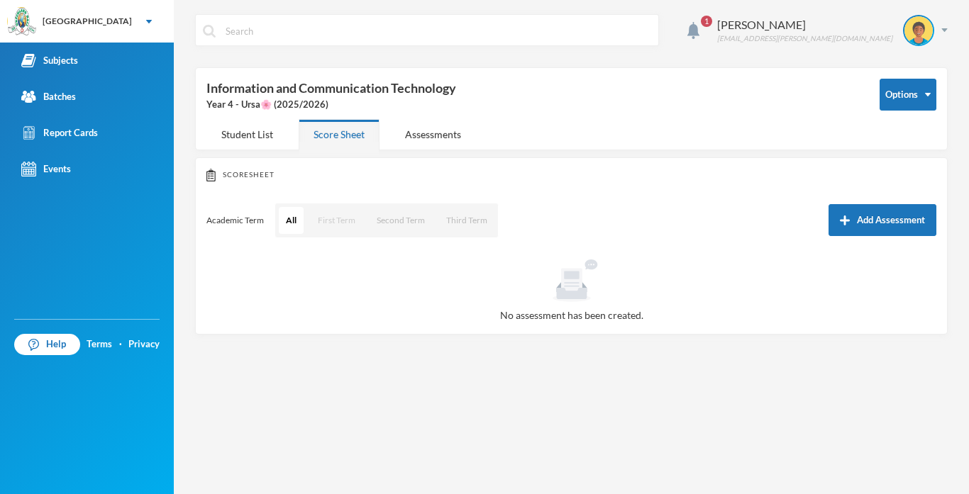
click at [337, 220] on button "First Term" at bounding box center [337, 220] width 52 height 27
click at [872, 219] on button "Add Assessment" at bounding box center [882, 220] width 108 height 32
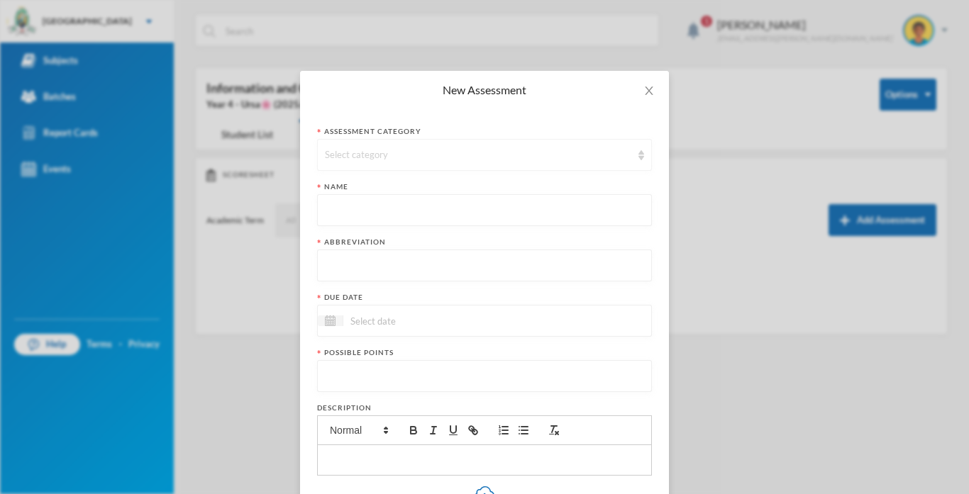
click at [449, 142] on div "Select category" at bounding box center [484, 155] width 335 height 32
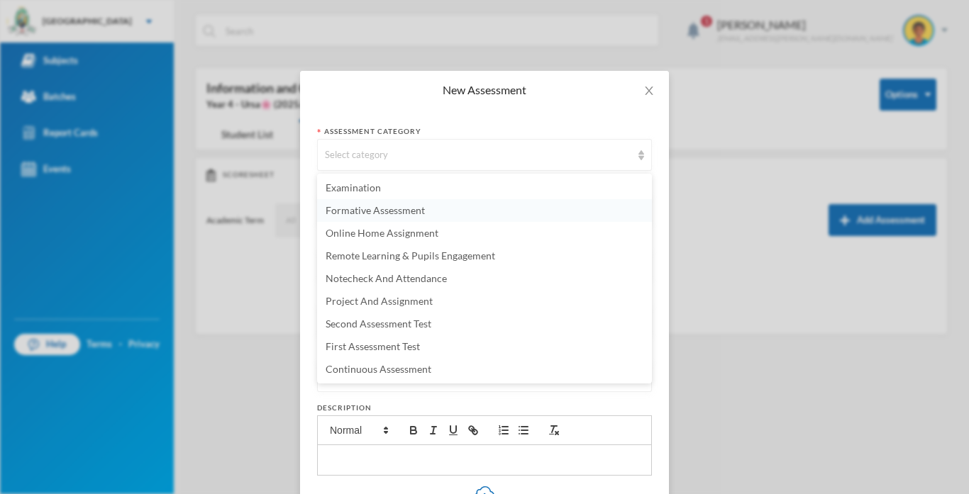
click at [386, 216] on li "Formative Assessment" at bounding box center [484, 210] width 335 height 23
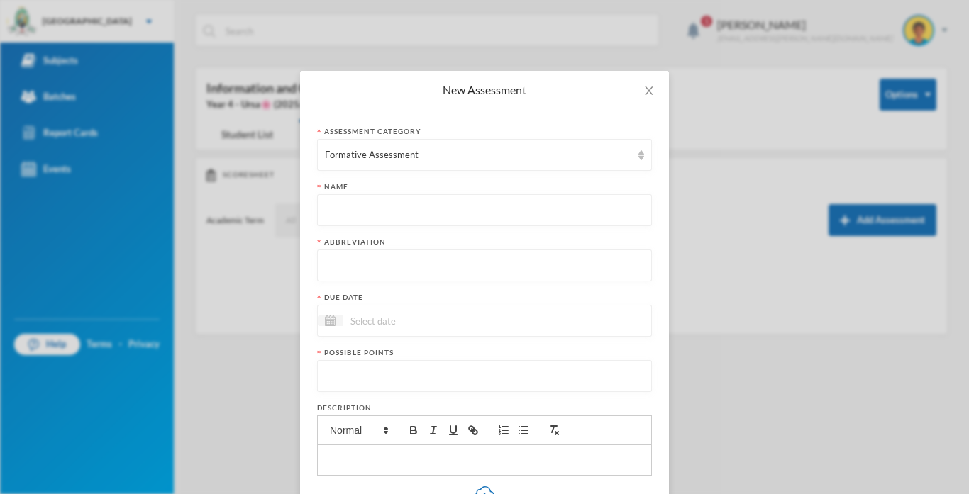
click at [386, 216] on input "text" at bounding box center [484, 211] width 319 height 32
type input "Formative Assessment"
click at [364, 257] on input "text" at bounding box center [484, 266] width 319 height 32
type input "F.A"
click at [367, 322] on input at bounding box center [402, 321] width 119 height 16
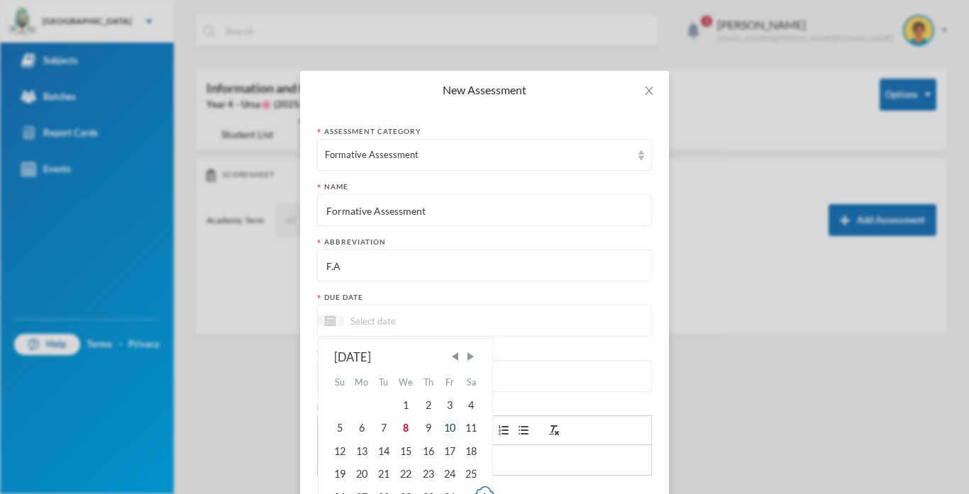
click at [448, 430] on div "10" at bounding box center [449, 428] width 21 height 23
type input "[DATE]"
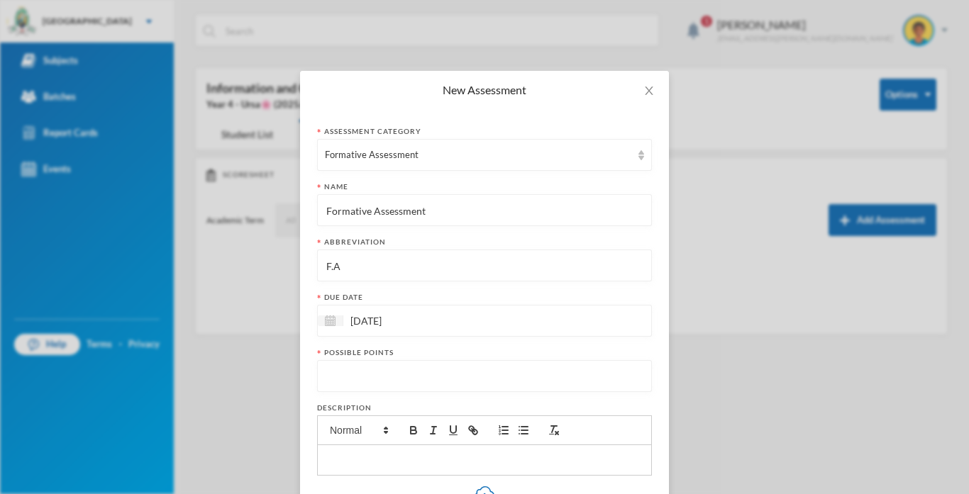
click at [352, 385] on input "number" at bounding box center [484, 377] width 319 height 32
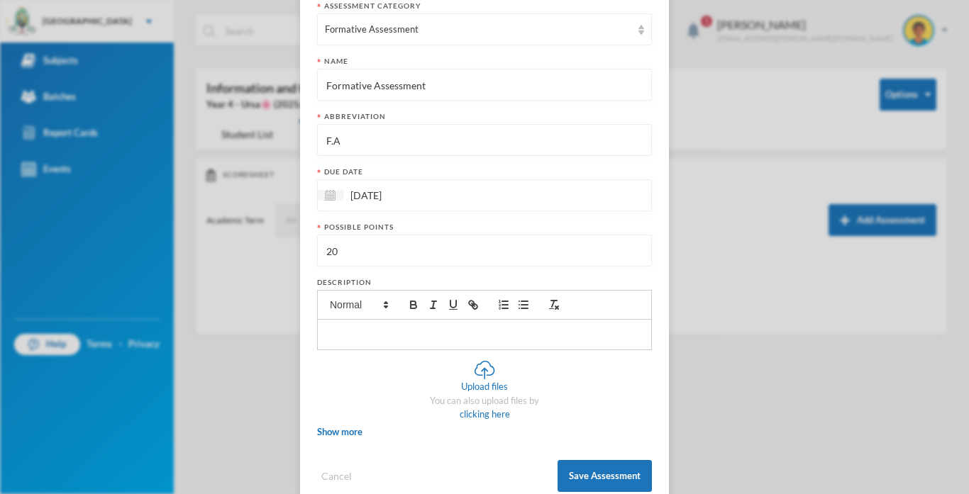
scroll to position [157, 0]
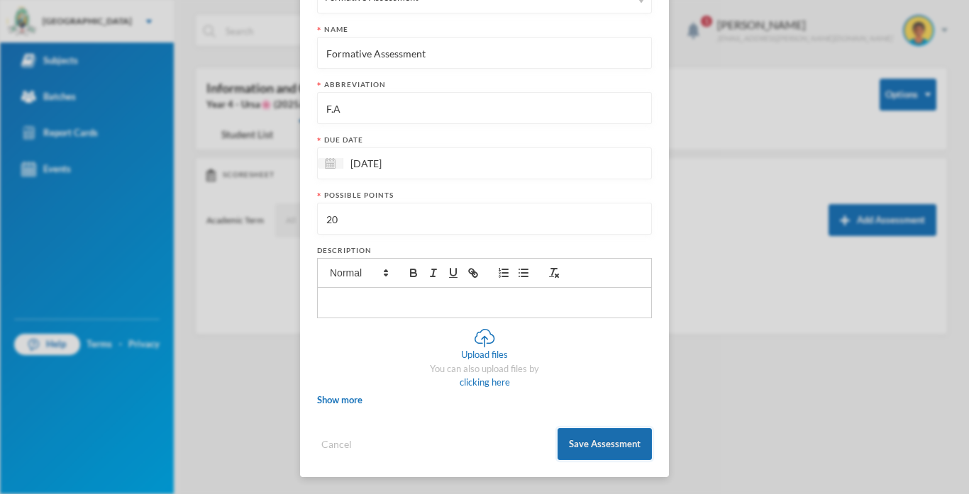
type input "20"
click at [586, 447] on button "Save Assessment" at bounding box center [604, 444] width 94 height 32
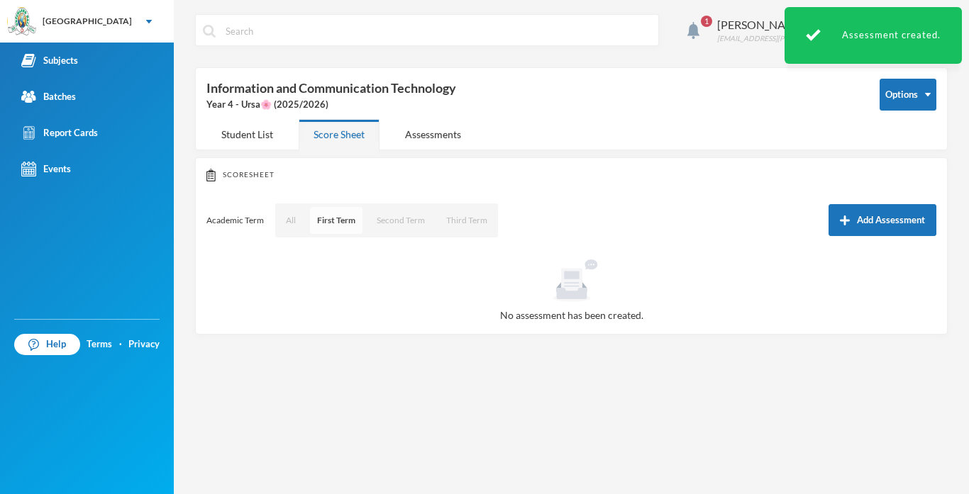
click at [342, 228] on button "First Term" at bounding box center [336, 220] width 52 height 27
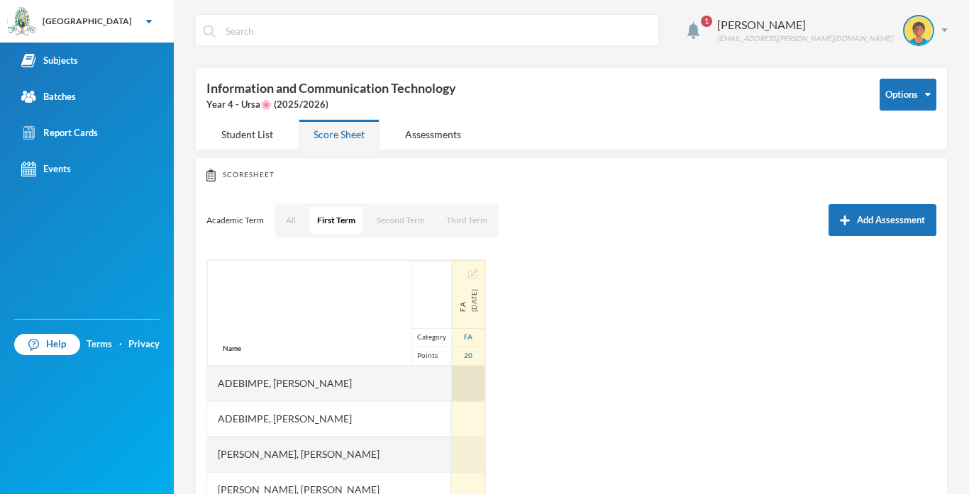
click at [473, 378] on div at bounding box center [468, 383] width 33 height 35
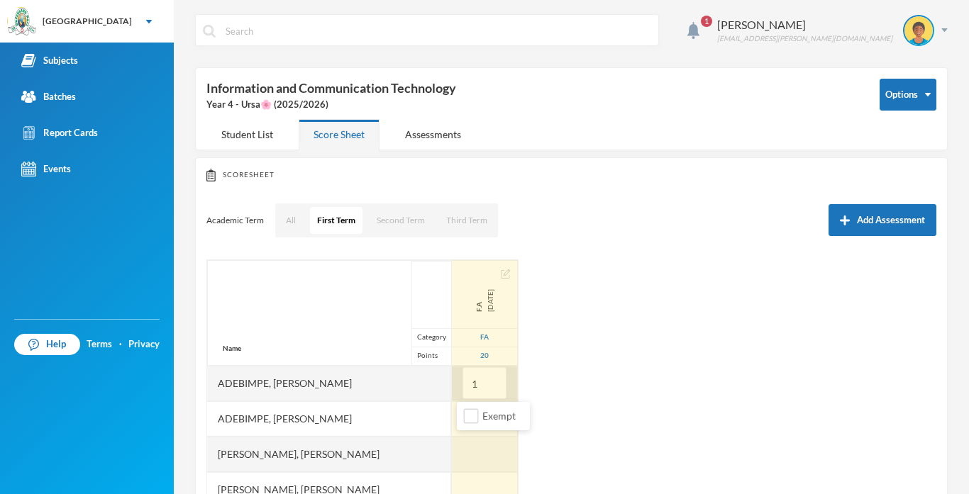
type input "14"
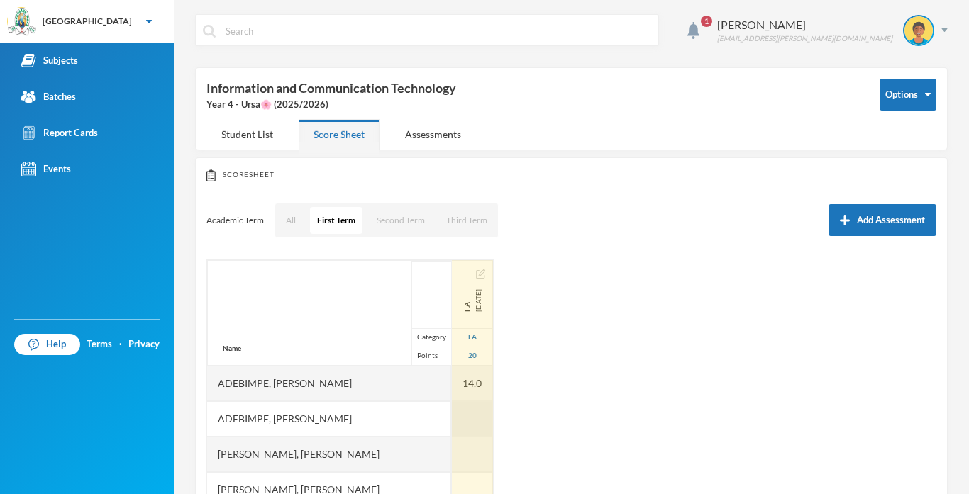
click at [469, 423] on div at bounding box center [472, 418] width 41 height 35
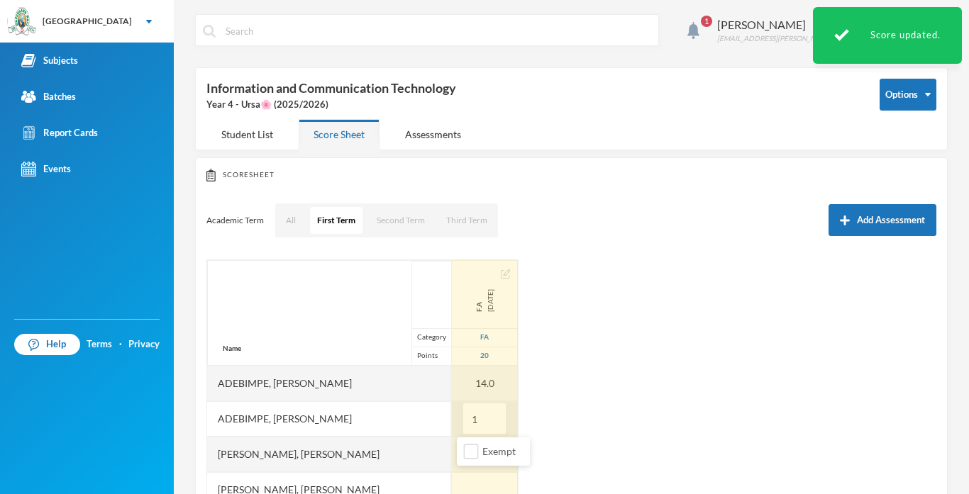
type input "19"
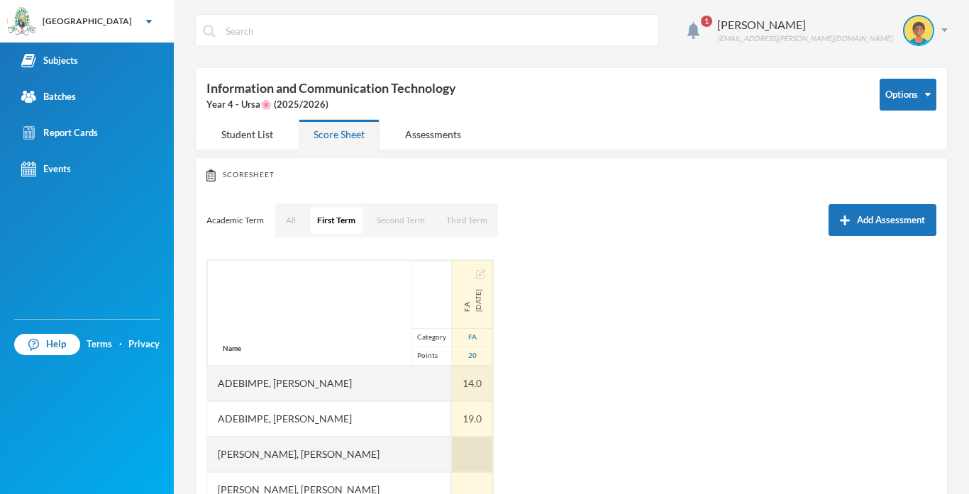
click at [468, 457] on div at bounding box center [472, 454] width 41 height 35
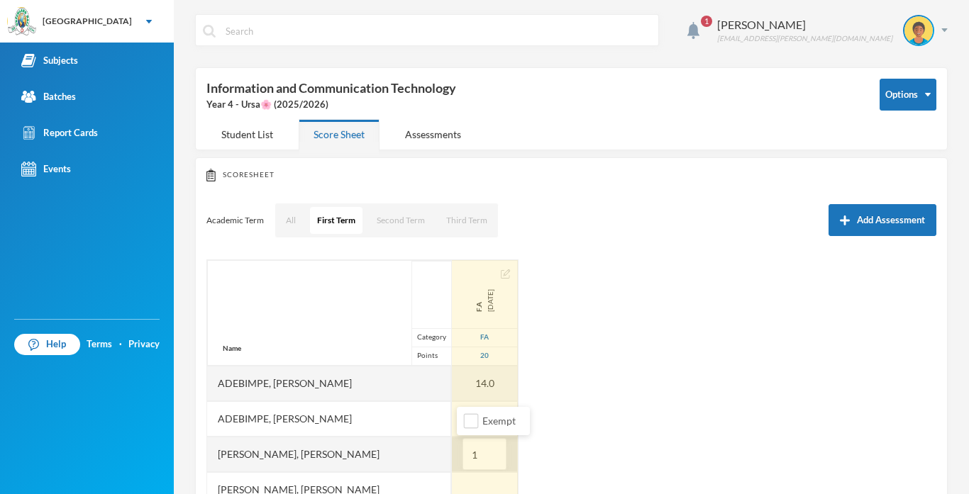
type input "16"
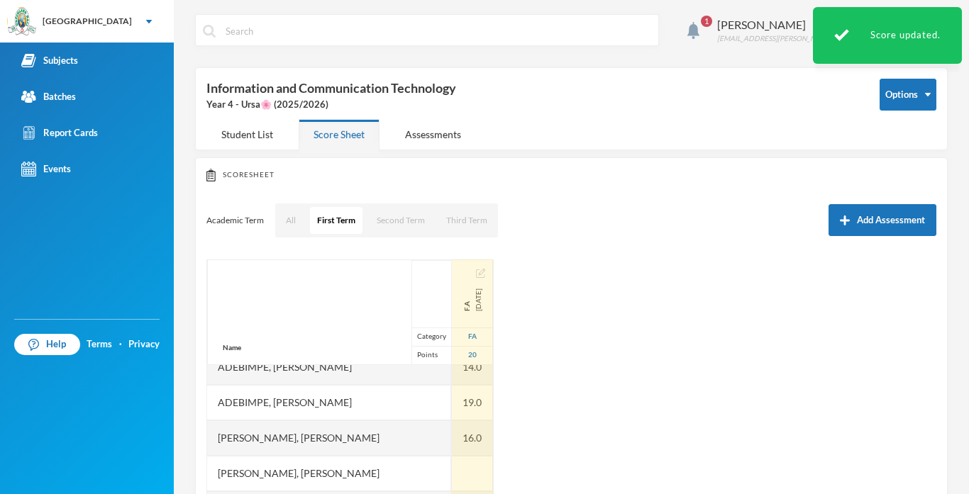
scroll to position [16, 0]
click at [465, 469] on div at bounding box center [472, 474] width 41 height 35
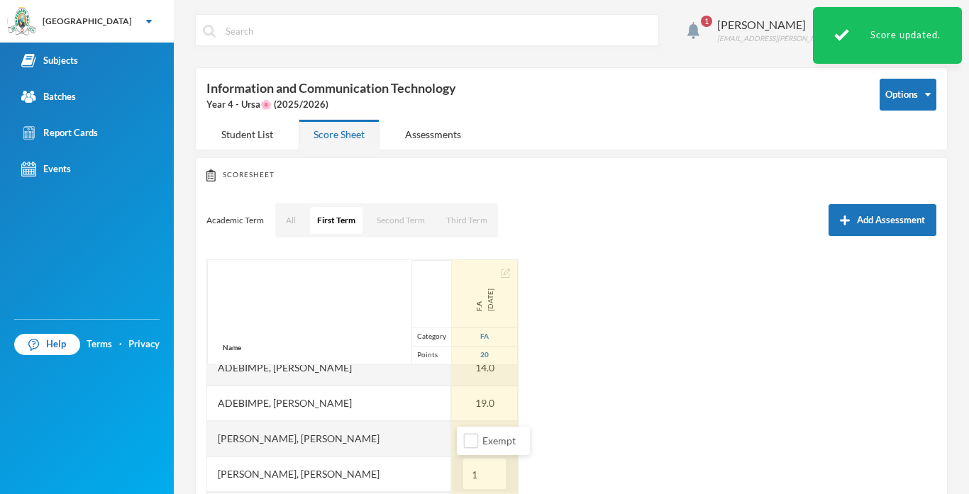
type input "10"
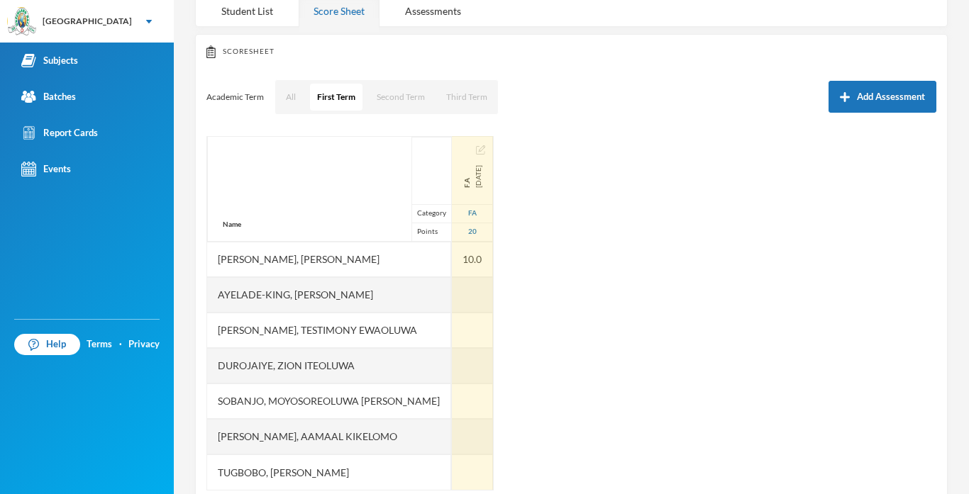
scroll to position [152, 0]
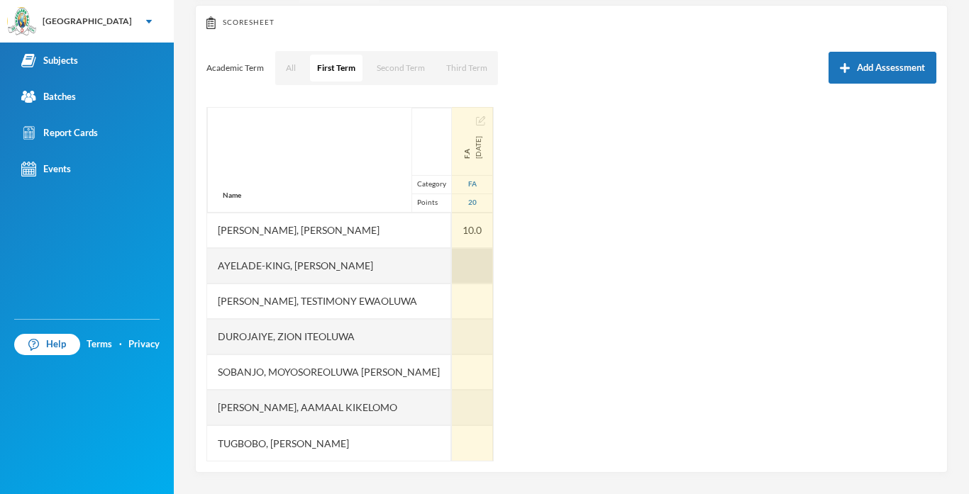
click at [474, 260] on div at bounding box center [472, 265] width 41 height 35
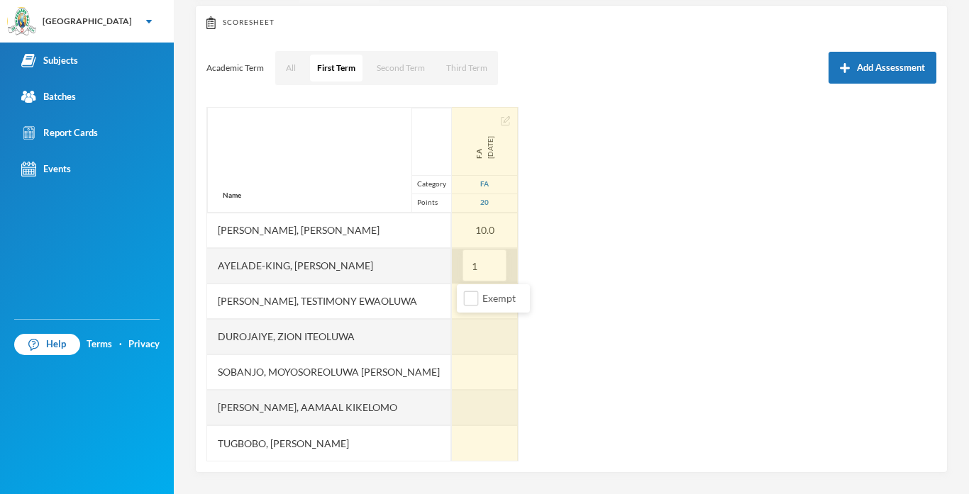
type input "19"
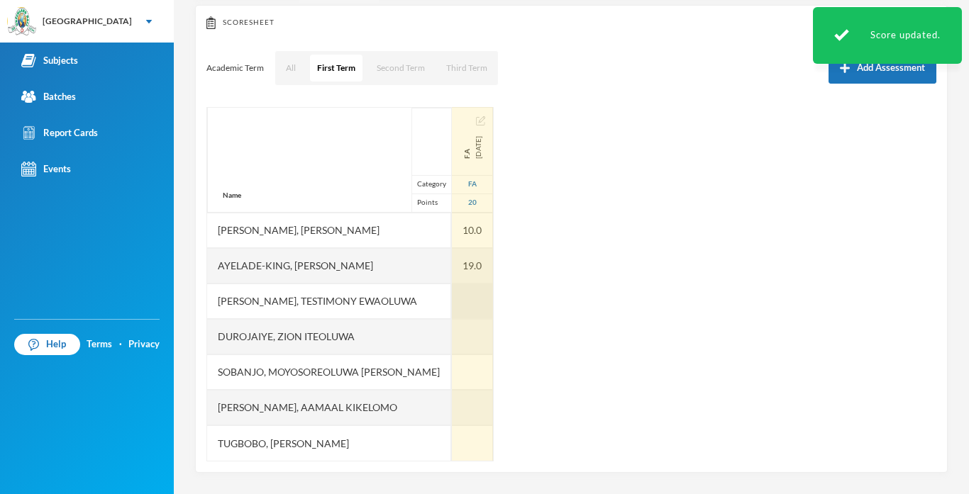
click at [457, 299] on div at bounding box center [472, 301] width 41 height 35
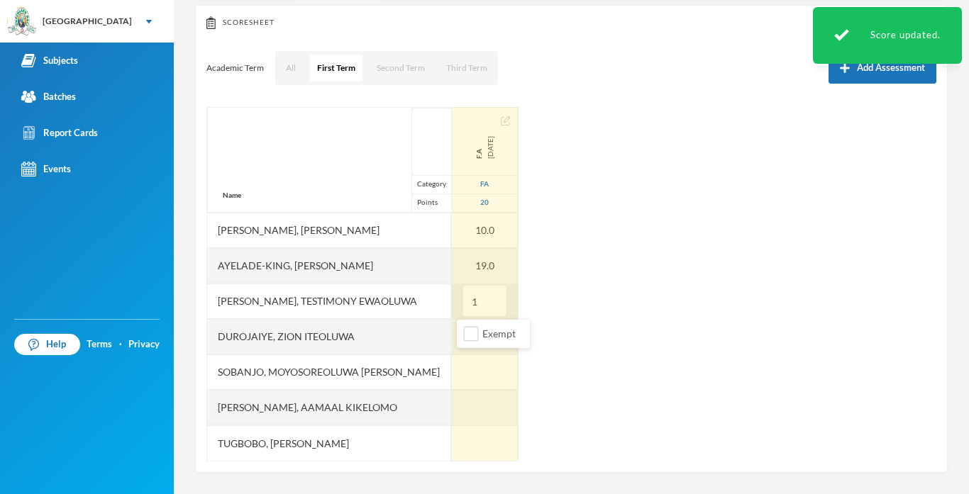
type input "11"
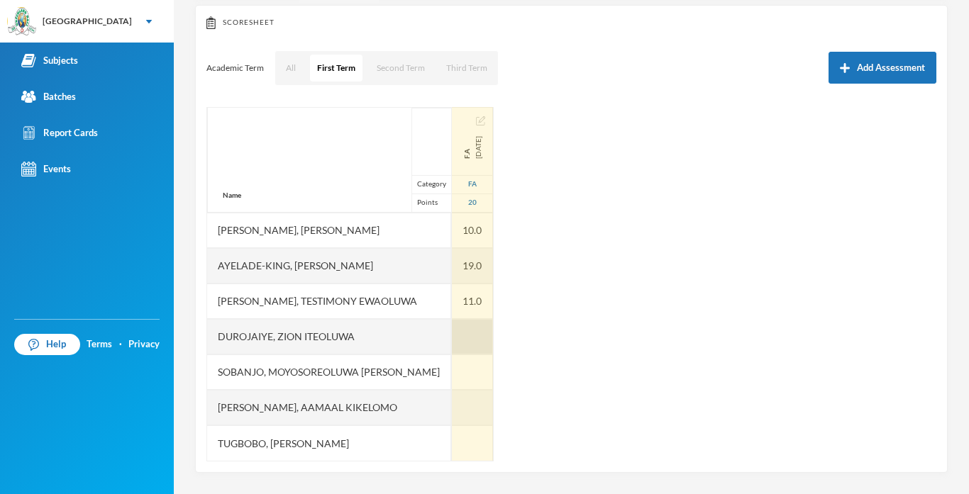
click at [462, 339] on div at bounding box center [472, 336] width 41 height 35
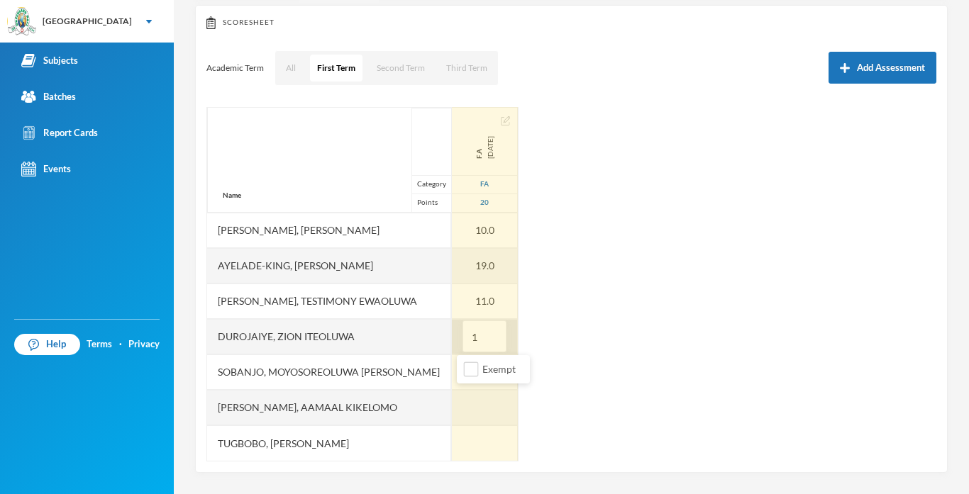
type input "14"
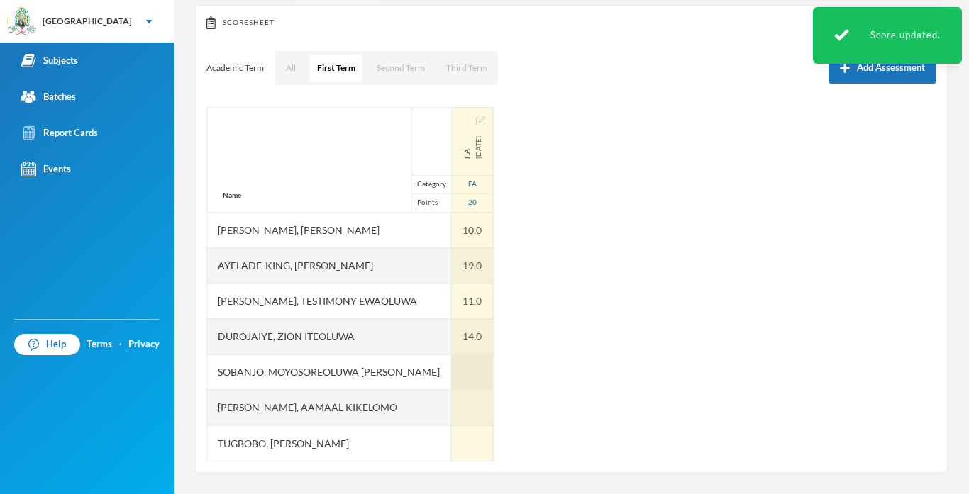
click at [462, 378] on div at bounding box center [472, 372] width 41 height 35
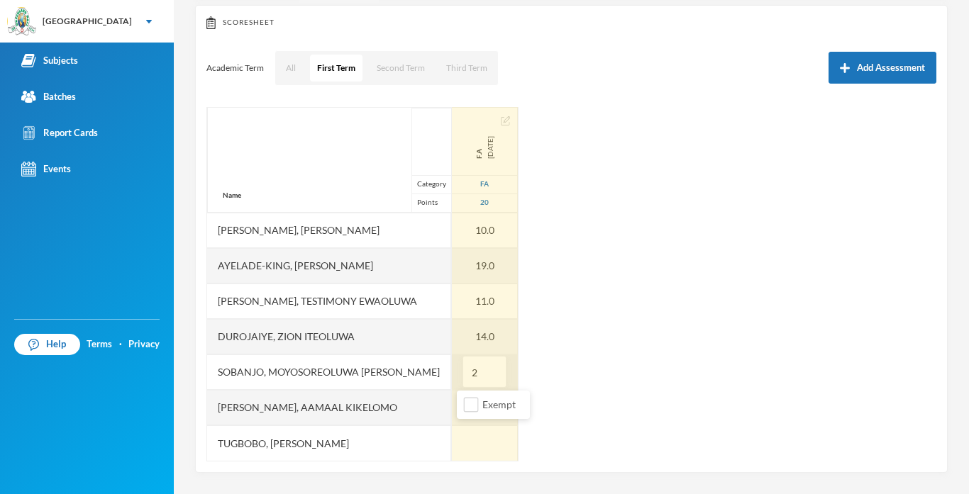
type input "20"
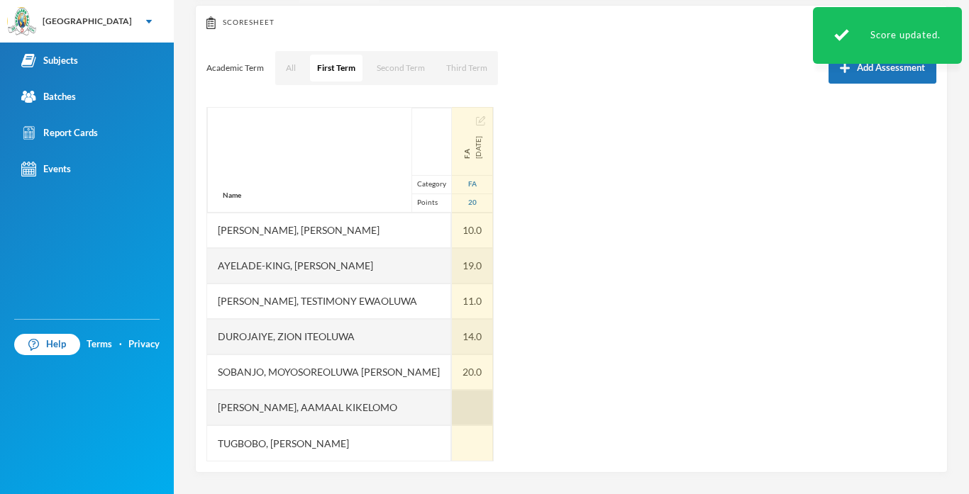
click at [482, 416] on div at bounding box center [472, 407] width 41 height 35
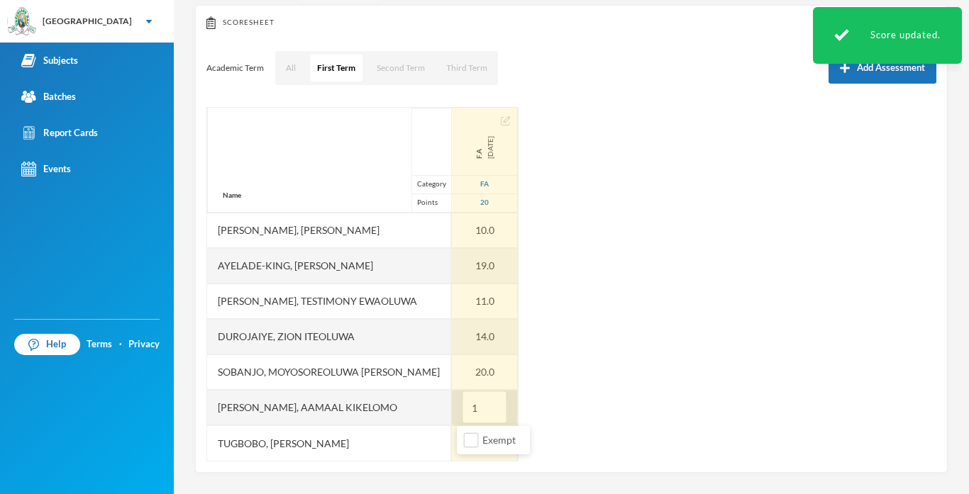
type input "16"
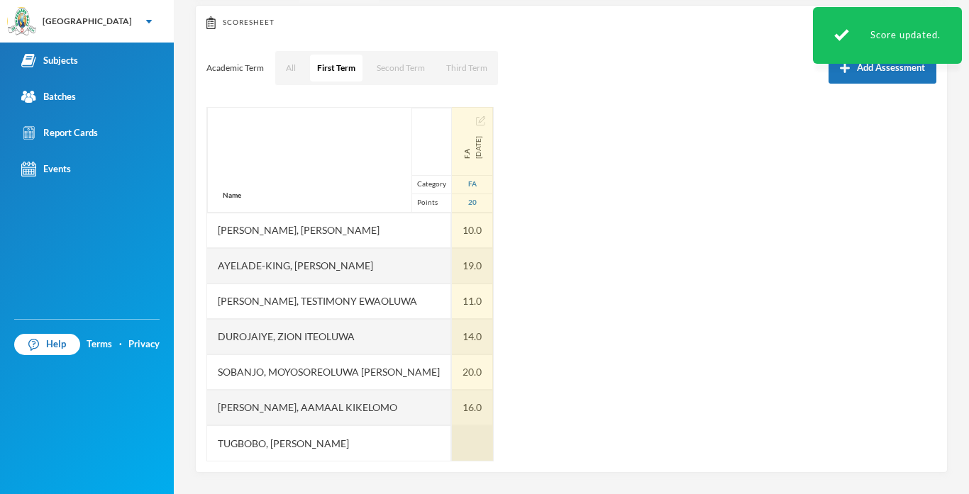
click at [475, 444] on div at bounding box center [472, 442] width 41 height 35
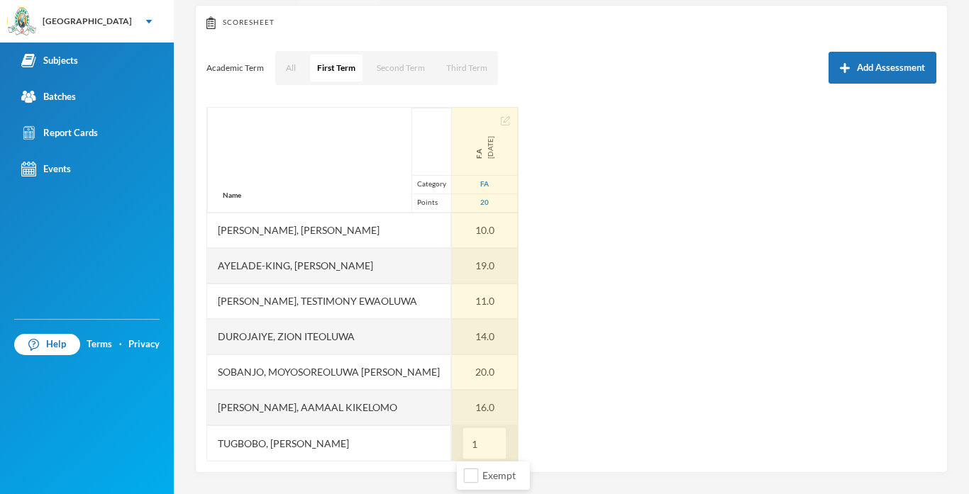
type input "19"
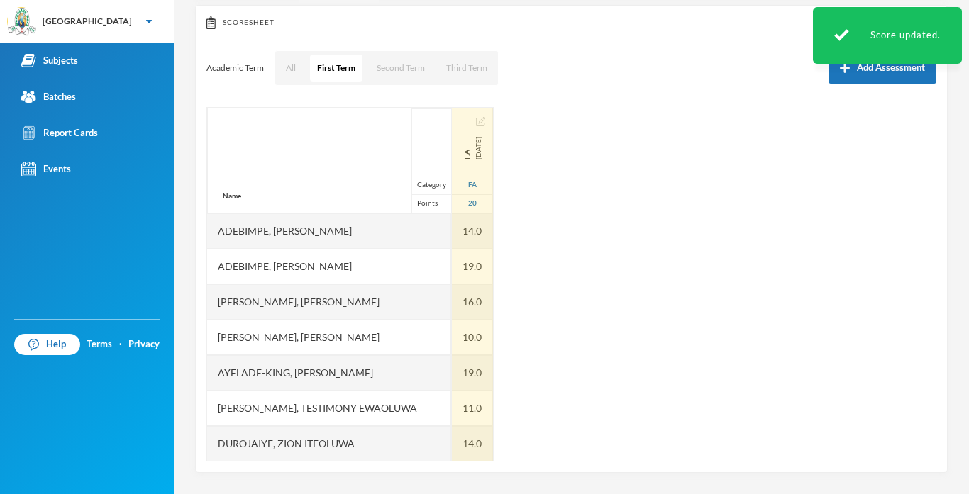
scroll to position [18, 0]
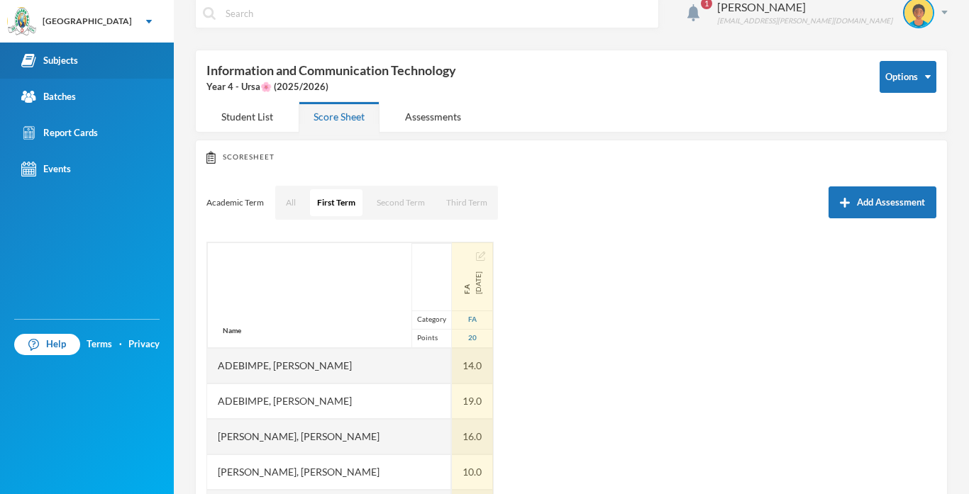
click at [65, 55] on div "Subjects" at bounding box center [49, 60] width 57 height 15
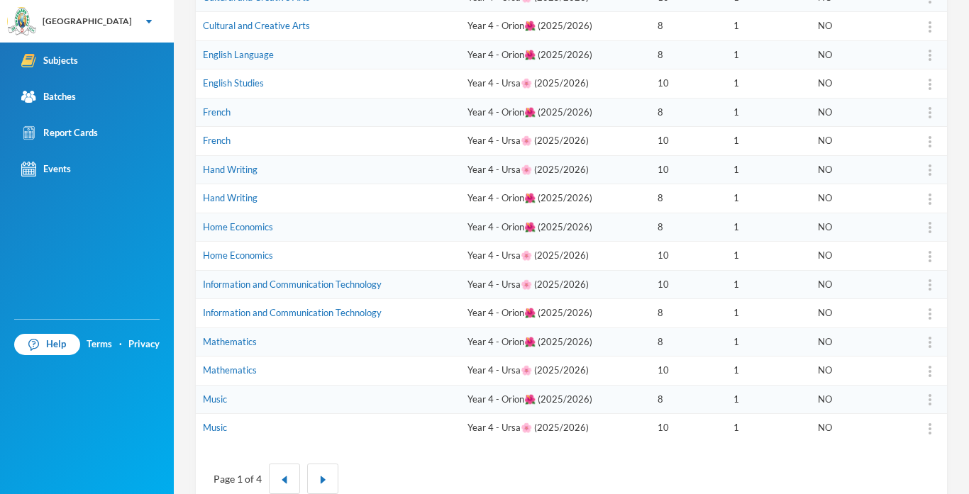
scroll to position [406, 0]
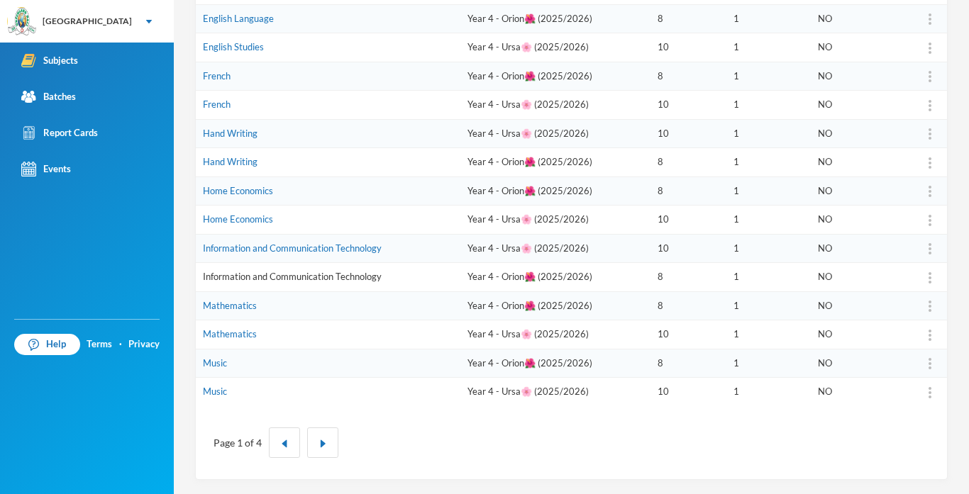
click at [328, 276] on link "Information and Communication Technology" at bounding box center [292, 276] width 179 height 11
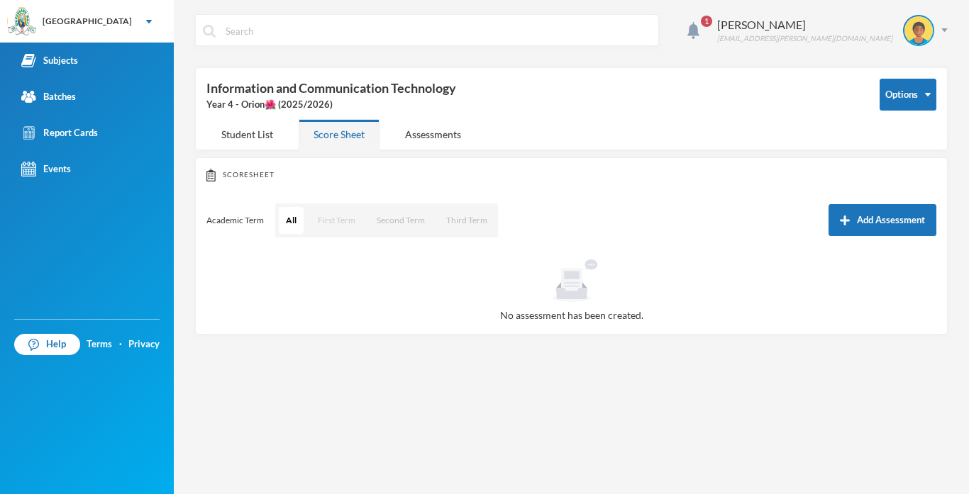
click at [330, 218] on button "First Term" at bounding box center [337, 220] width 52 height 27
click at [857, 205] on button "Add Assessment" at bounding box center [882, 220] width 108 height 32
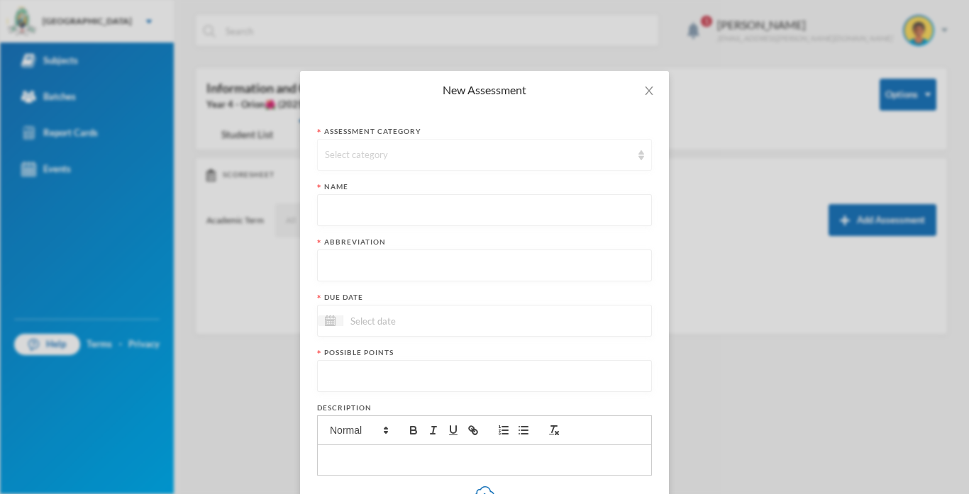
click at [475, 144] on div "Select category" at bounding box center [484, 155] width 335 height 32
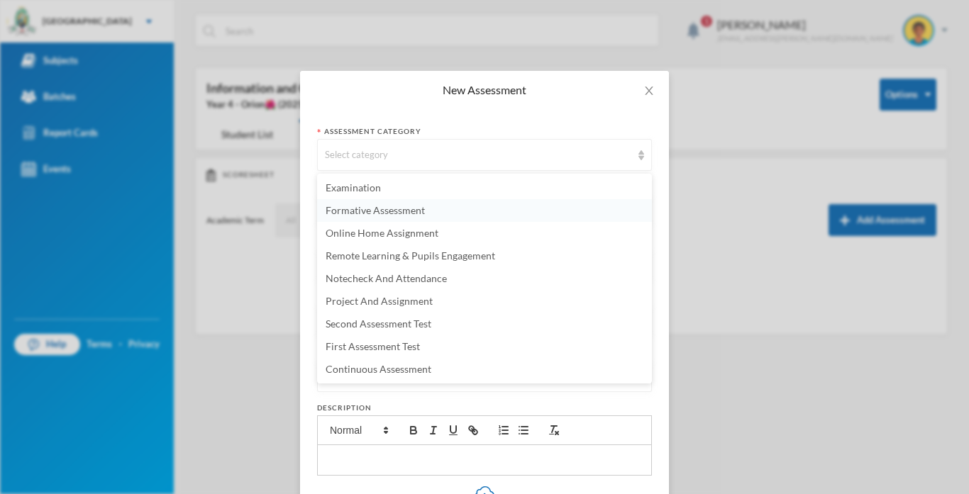
click at [383, 213] on span "Formative Assessment" at bounding box center [374, 210] width 99 height 12
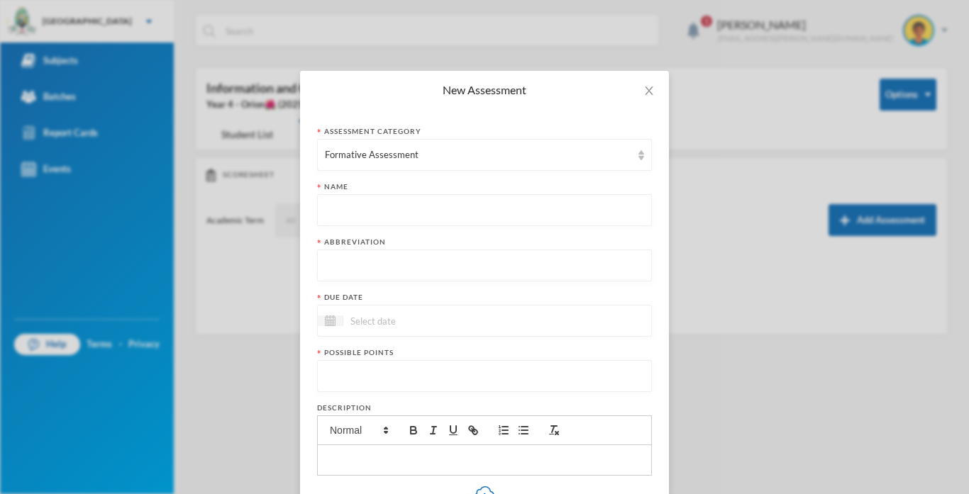
click at [384, 213] on input "text" at bounding box center [484, 211] width 319 height 32
type input "Formative Assessment"
click at [341, 273] on input "text" at bounding box center [484, 266] width 319 height 32
type input "F.A"
click at [360, 321] on input at bounding box center [402, 321] width 119 height 16
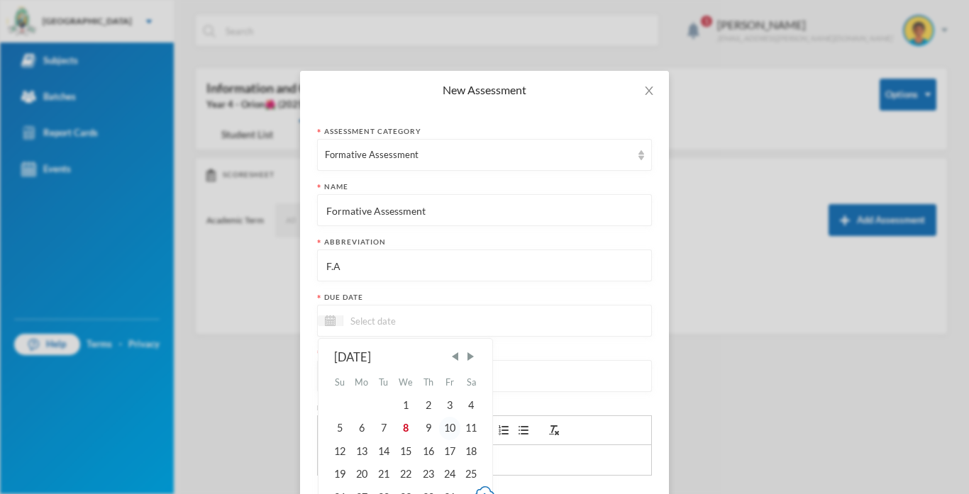
click at [447, 437] on div "10" at bounding box center [449, 428] width 21 height 23
type input "[DATE]"
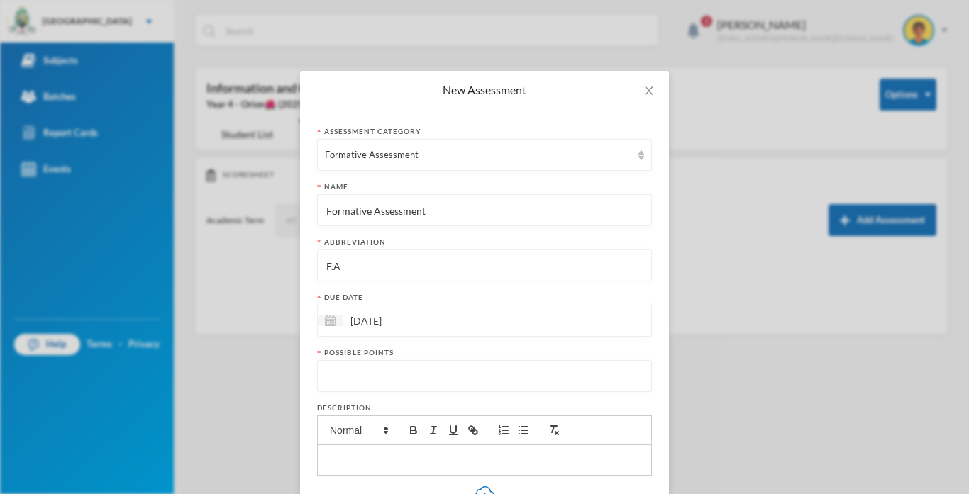
click at [391, 378] on input "number" at bounding box center [484, 377] width 319 height 32
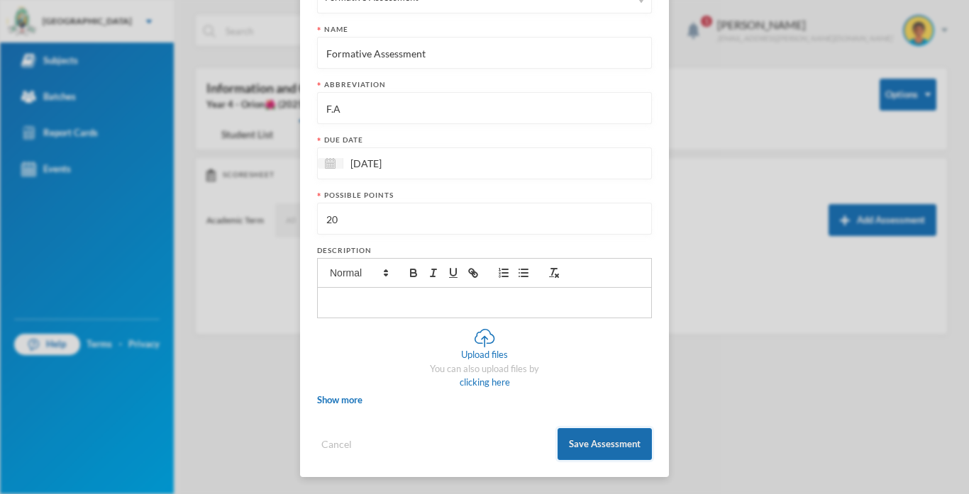
type input "20"
click at [606, 442] on button "Save Assessment" at bounding box center [604, 444] width 94 height 32
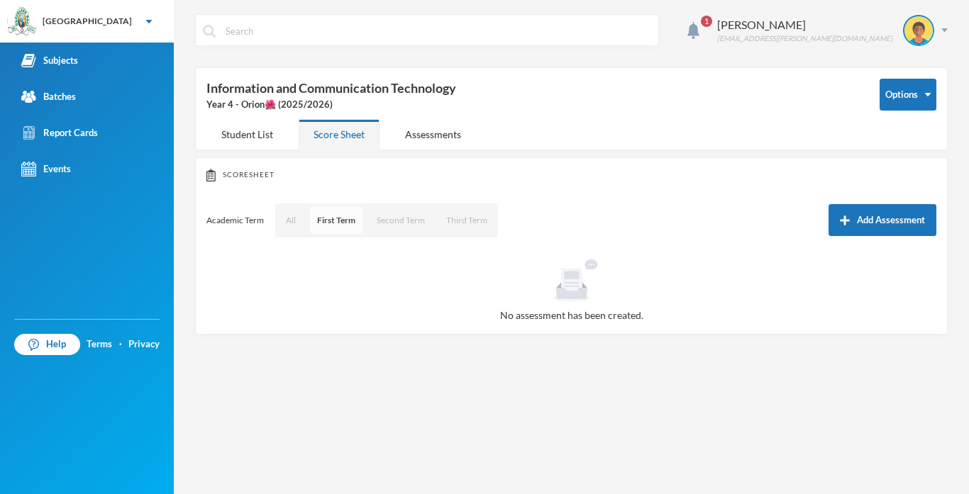
click at [338, 218] on button "First Term" at bounding box center [336, 220] width 52 height 27
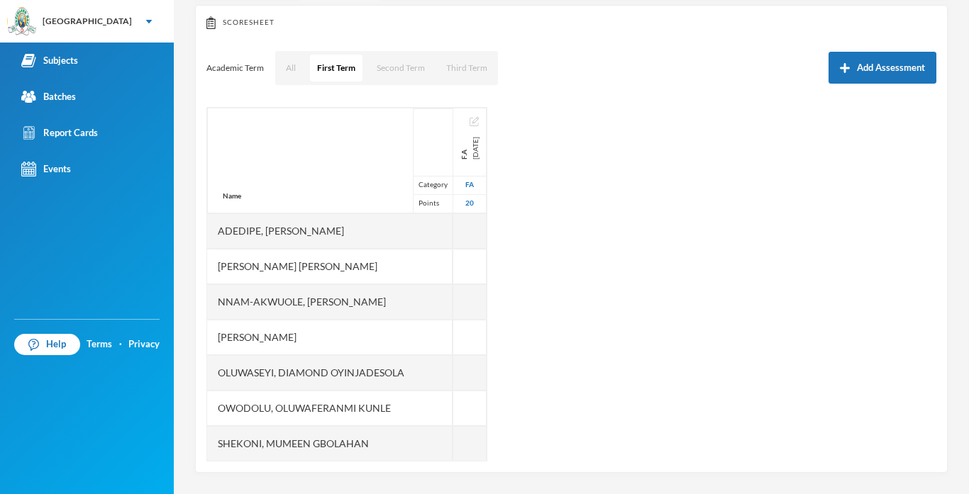
scroll to position [0, 0]
